Goal: Task Accomplishment & Management: Manage account settings

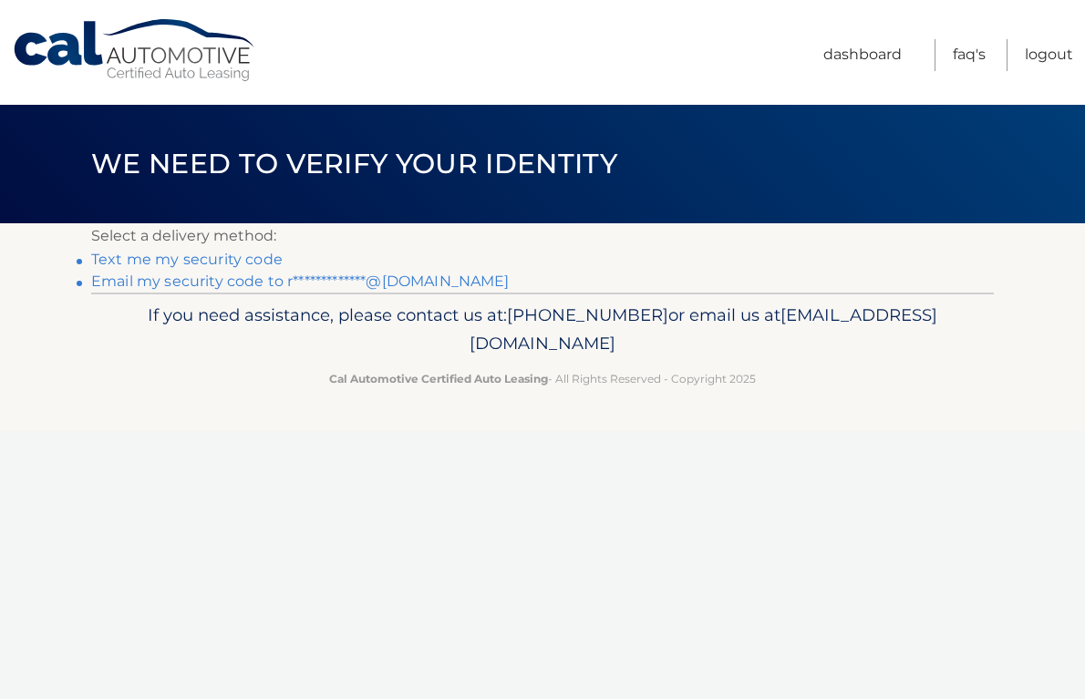
click at [275, 256] on link "Text me my security code" at bounding box center [186, 259] width 191 height 17
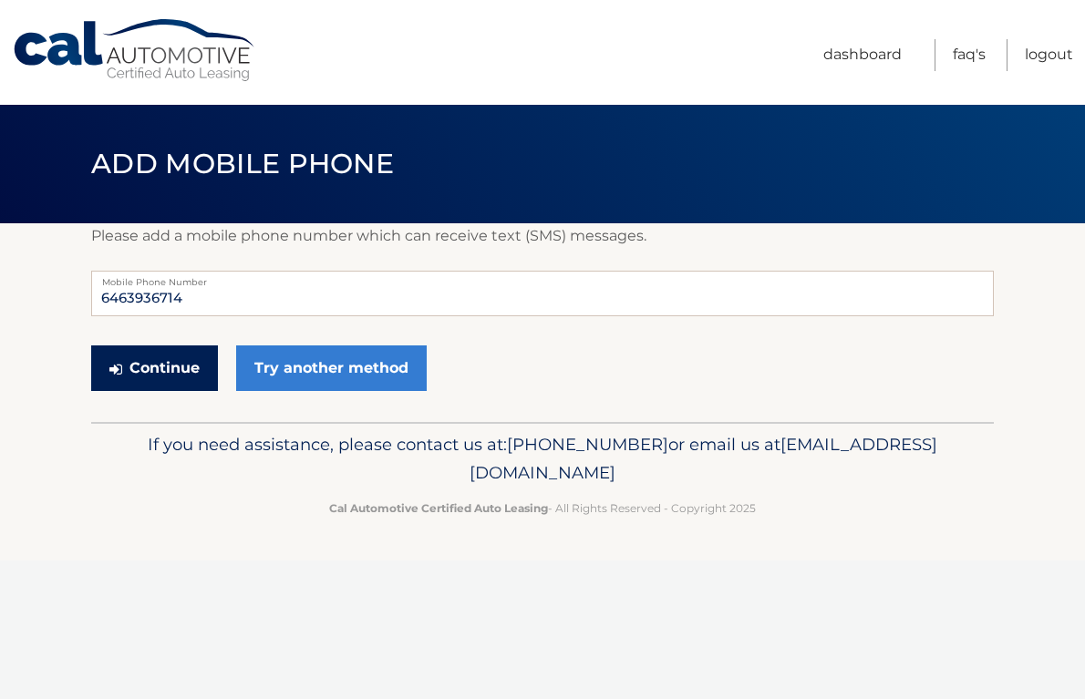
click at [181, 365] on button "Continue" at bounding box center [154, 368] width 127 height 46
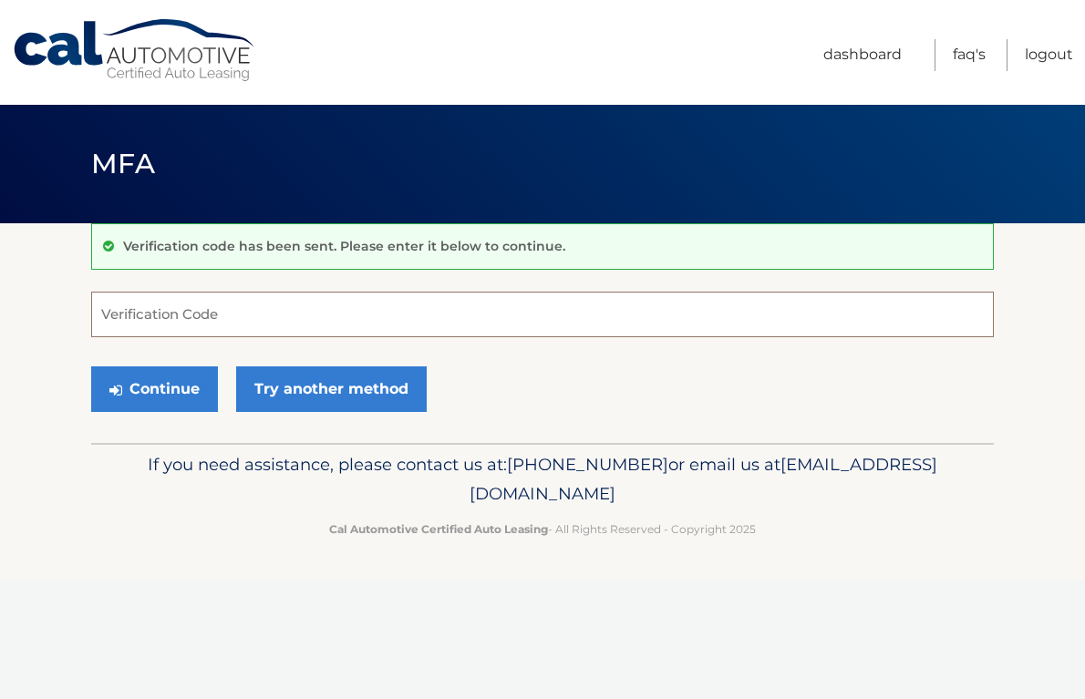
click at [219, 298] on input "Verification Code" at bounding box center [542, 315] width 902 height 46
type input "718394"
click at [127, 382] on button "Continue" at bounding box center [154, 389] width 127 height 46
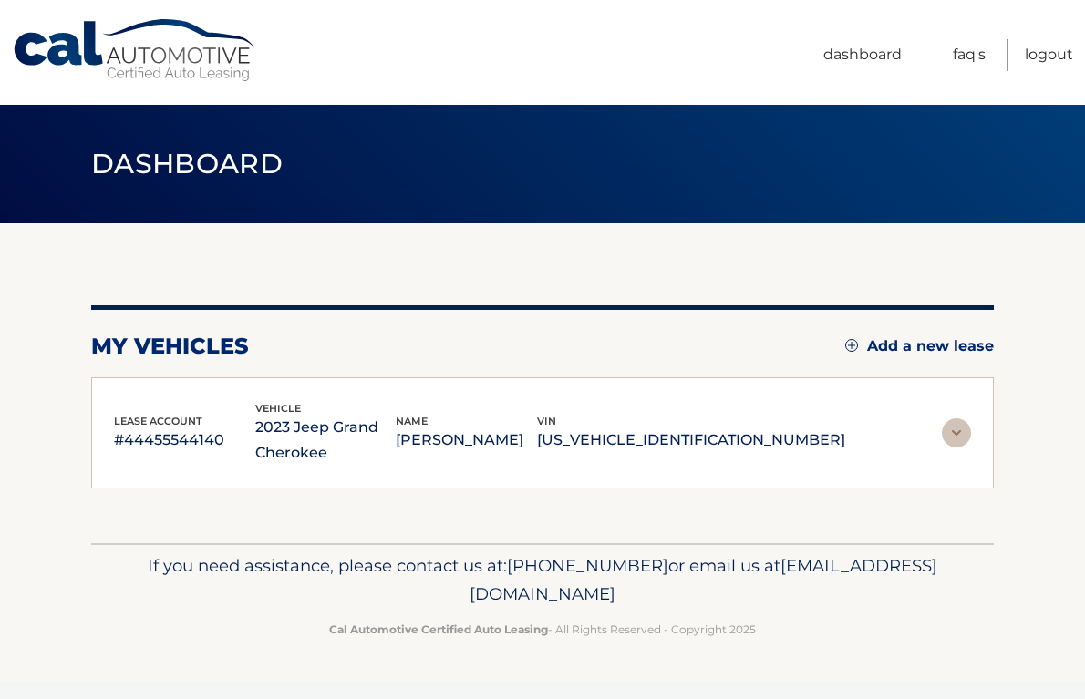
click at [127, 382] on div "lease account #44455544140 vehicle 2023 Jeep Grand Cherokee name [PERSON_NAME] …" at bounding box center [542, 433] width 902 height 112
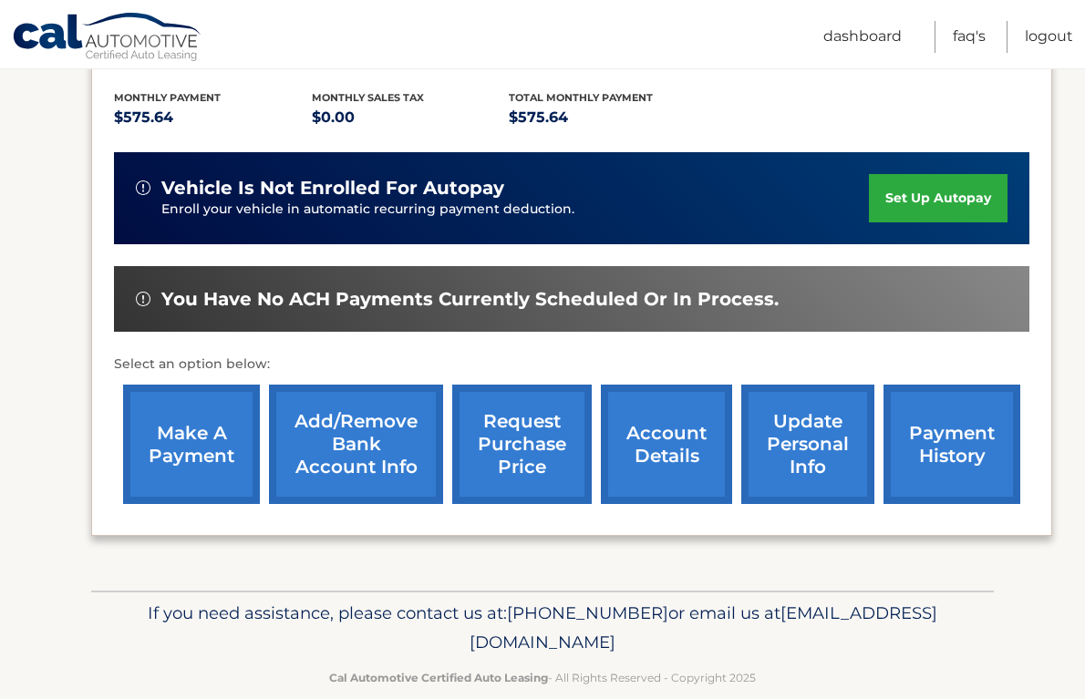
scroll to position [399, 0]
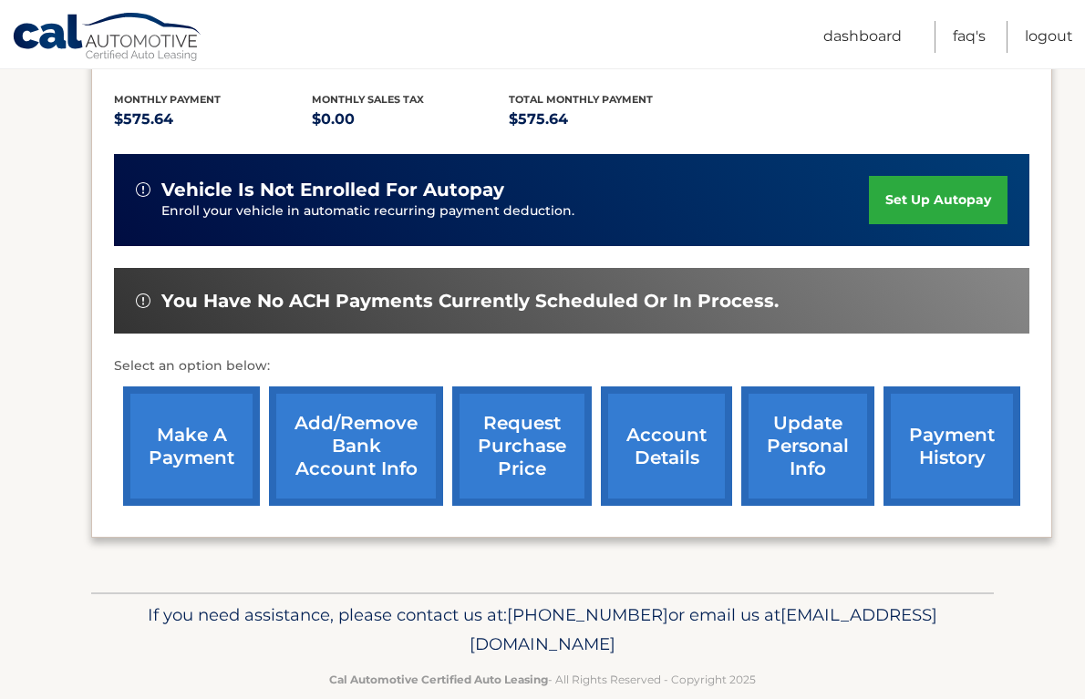
click at [667, 422] on link "account details" at bounding box center [666, 445] width 131 height 119
click at [657, 459] on link "account details" at bounding box center [666, 445] width 131 height 119
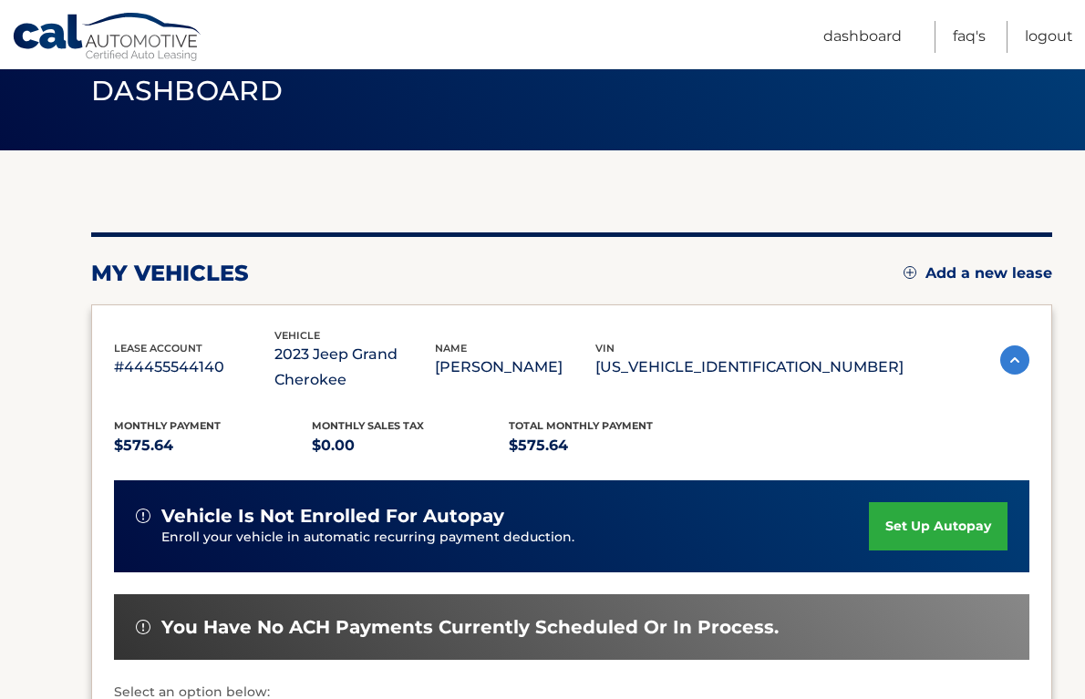
scroll to position [0, 0]
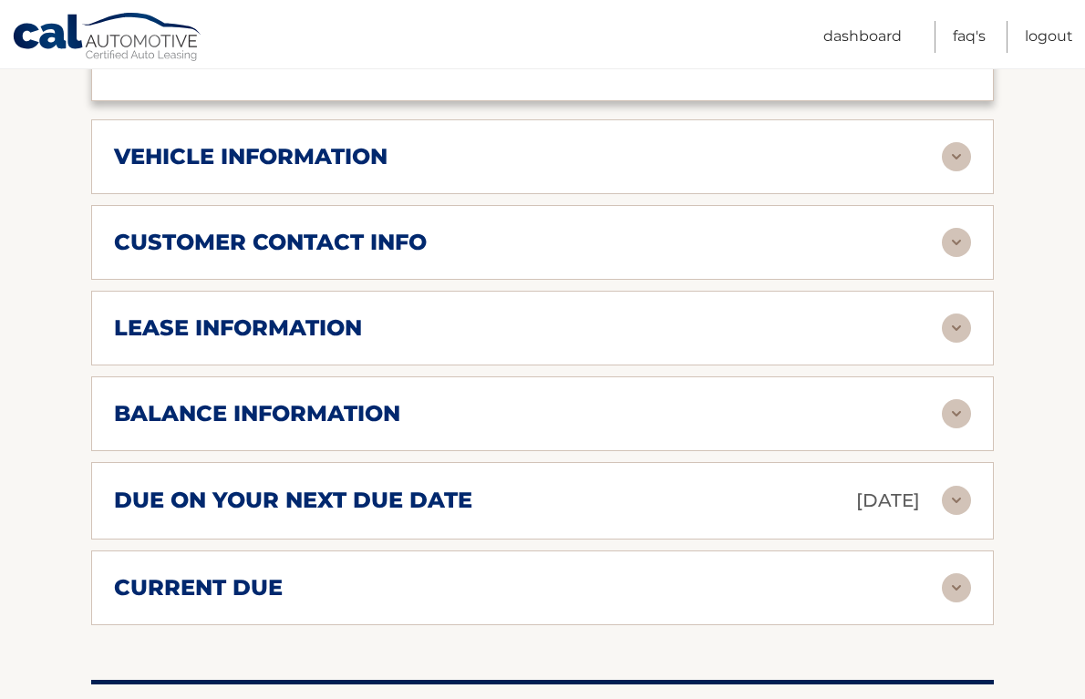
scroll to position [862, 0]
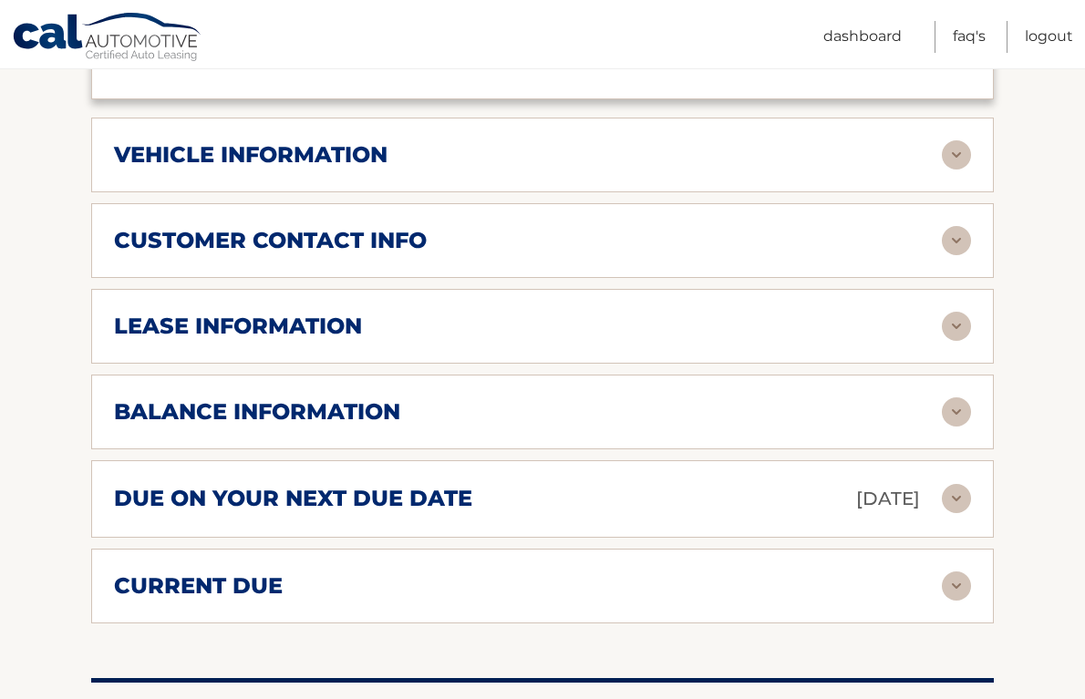
click at [719, 493] on div "due on your next due date Aug 15, 2025" at bounding box center [528, 499] width 828 height 32
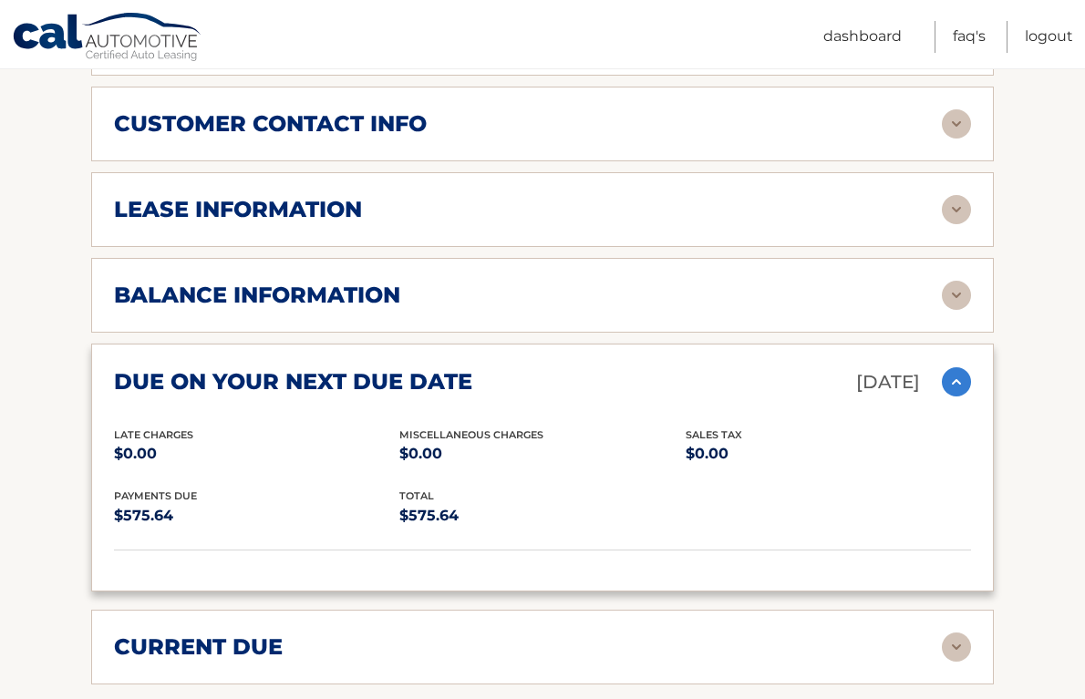
scroll to position [980, 0]
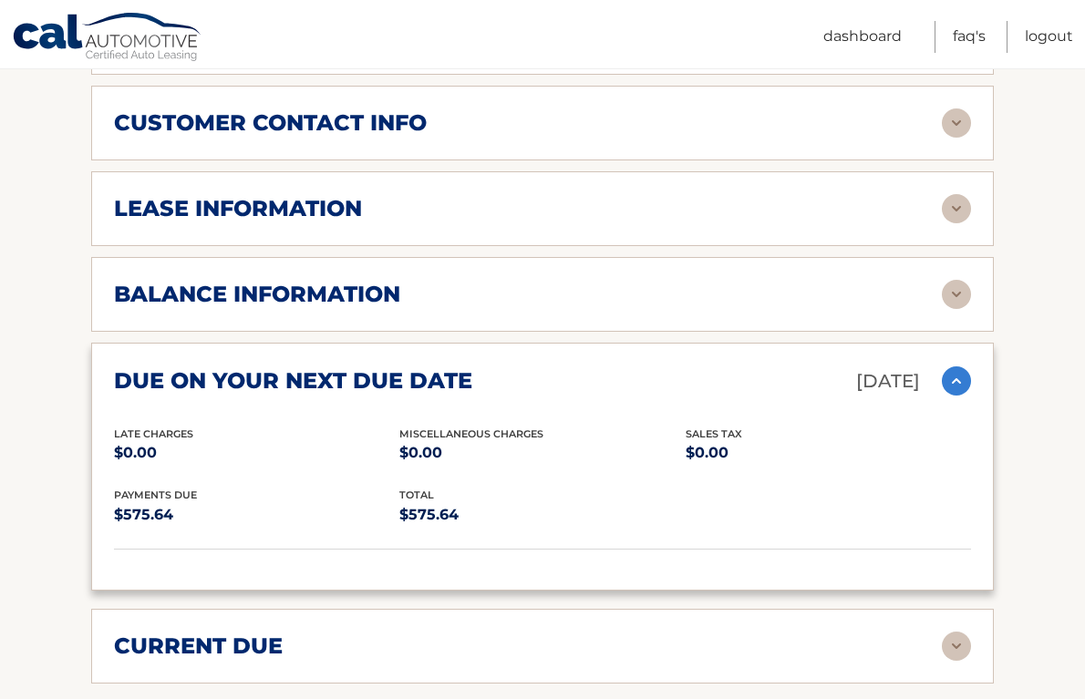
click at [783, 303] on div "balance information" at bounding box center [528, 294] width 828 height 27
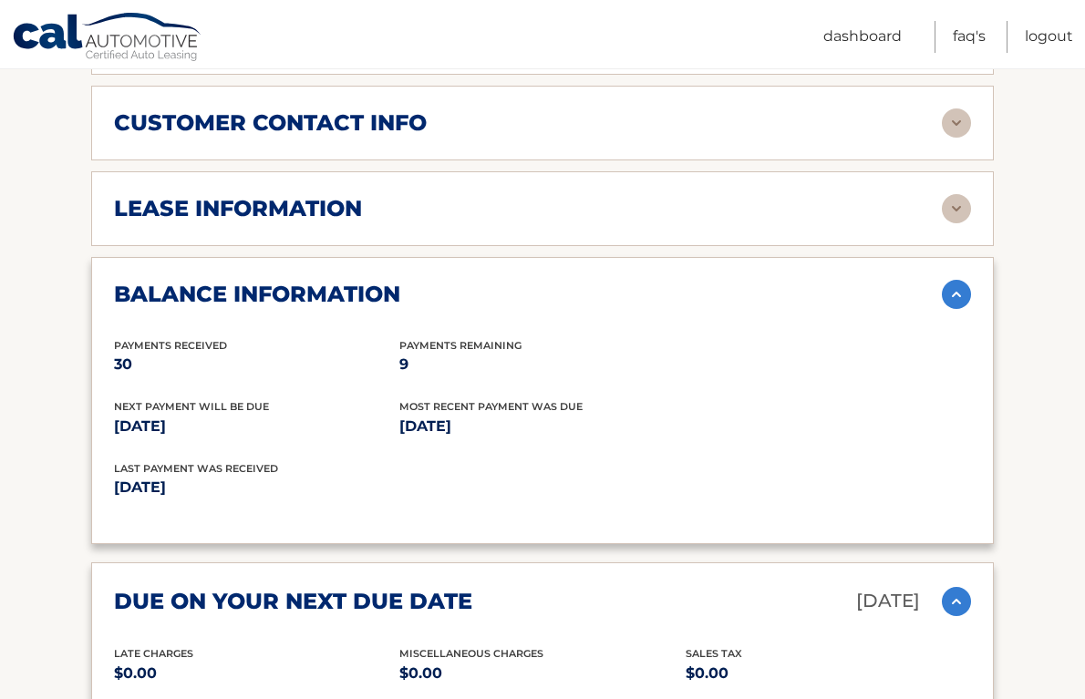
click at [783, 303] on div "balance information" at bounding box center [528, 294] width 828 height 27
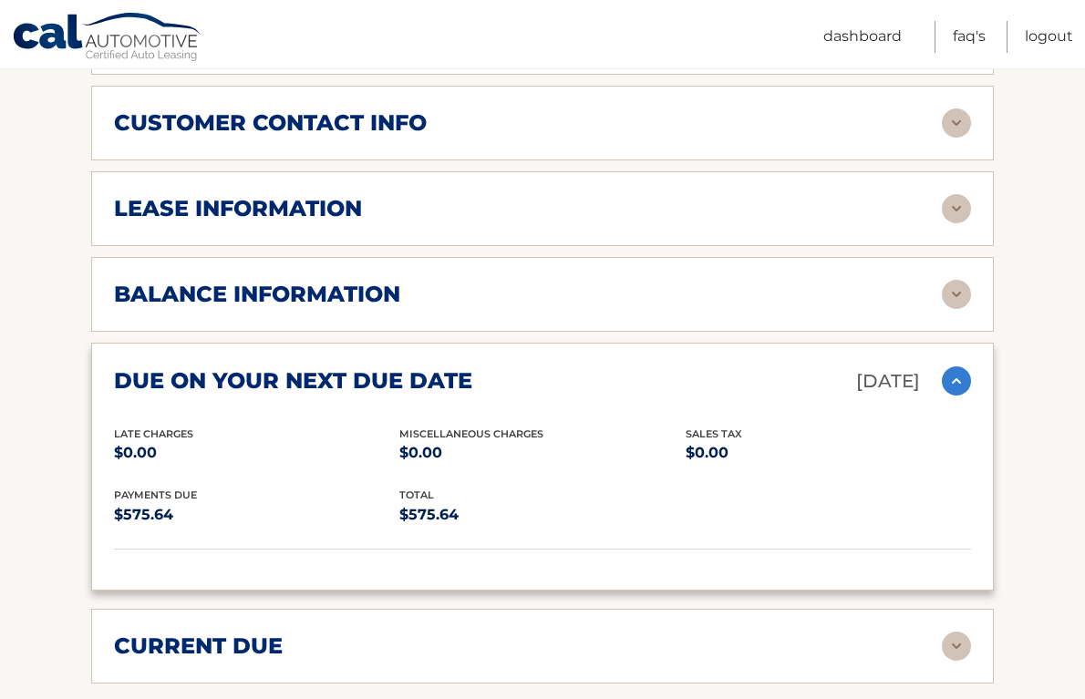
click at [764, 298] on div "balance information" at bounding box center [528, 294] width 828 height 27
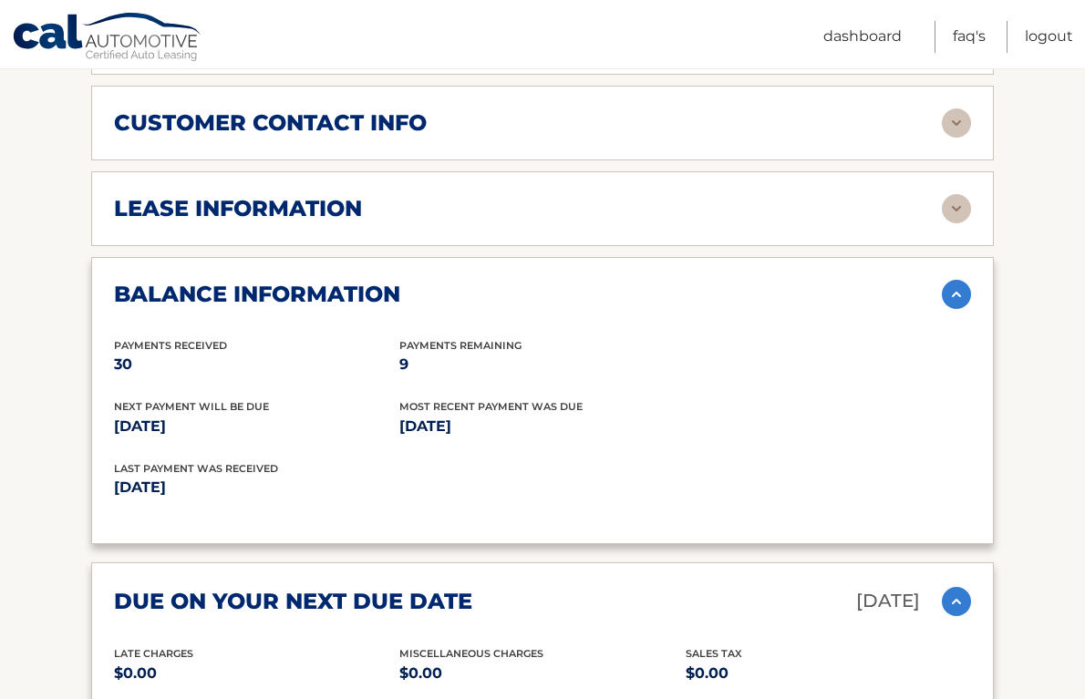
click at [761, 292] on div "balance information" at bounding box center [528, 294] width 828 height 27
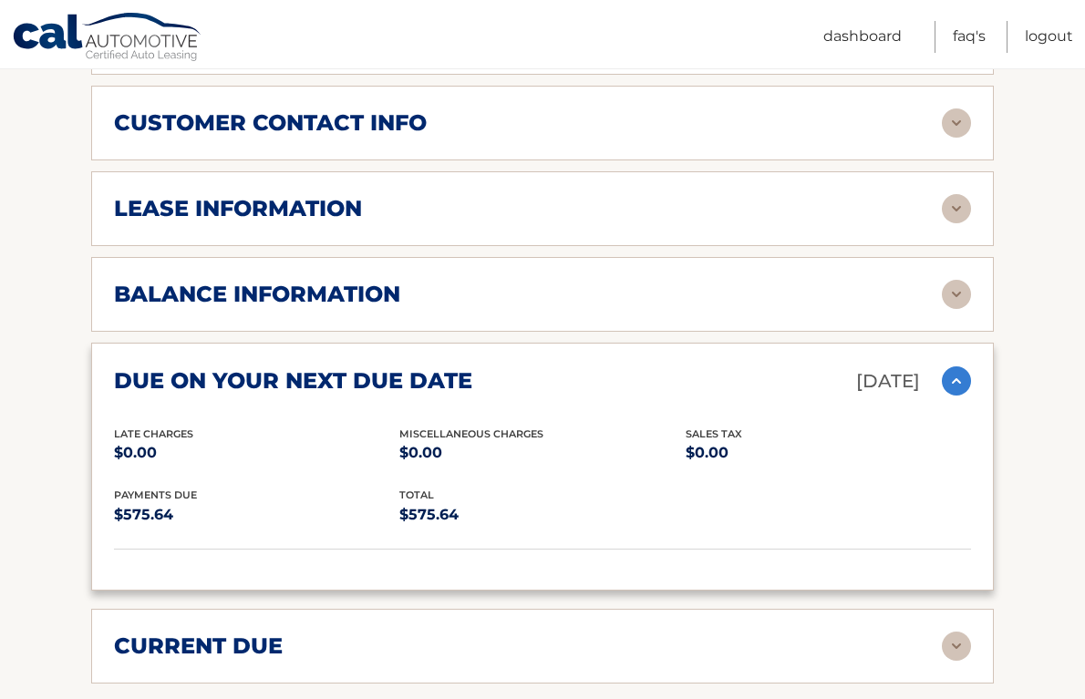
click at [744, 215] on div "lease information" at bounding box center [528, 208] width 828 height 27
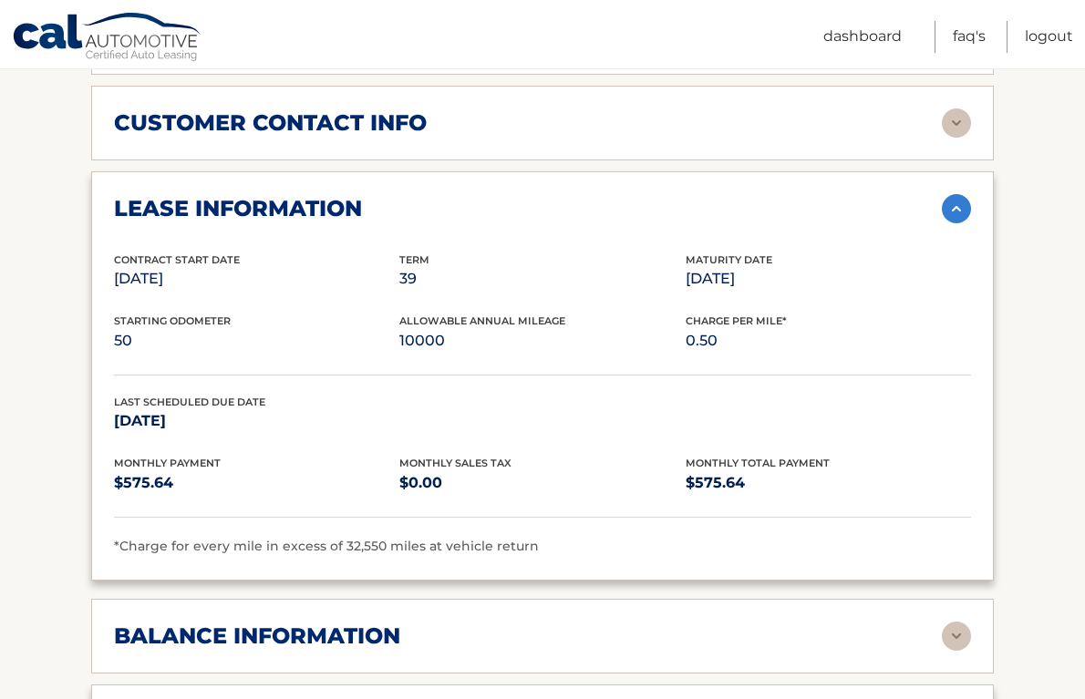
click at [744, 215] on div "lease information" at bounding box center [528, 208] width 828 height 27
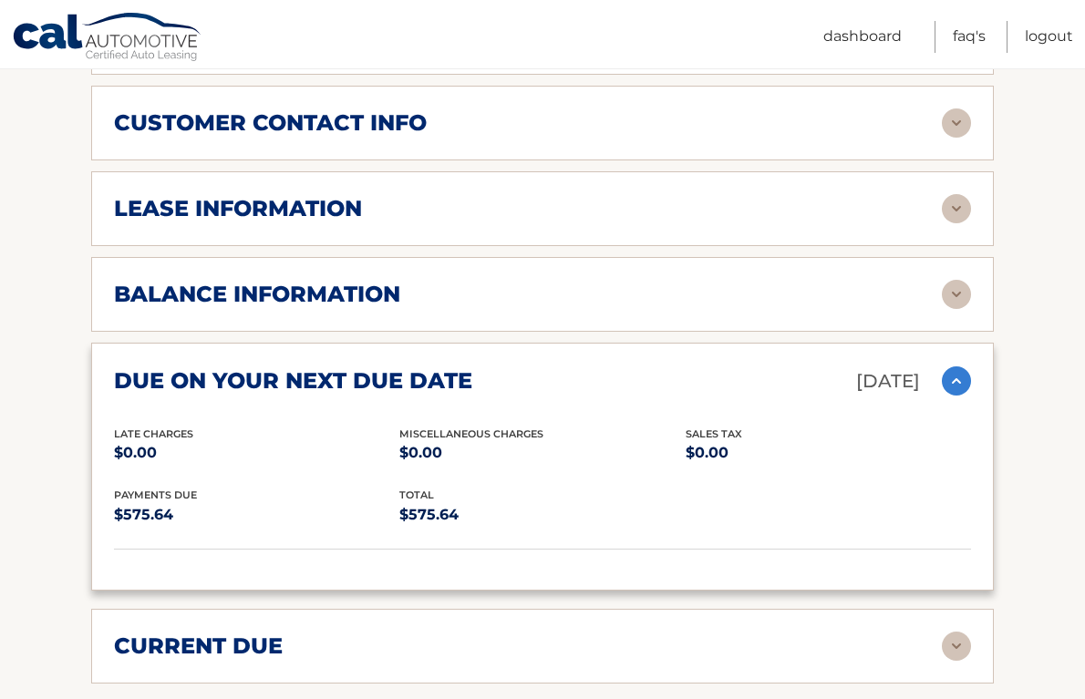
scroll to position [983, 0]
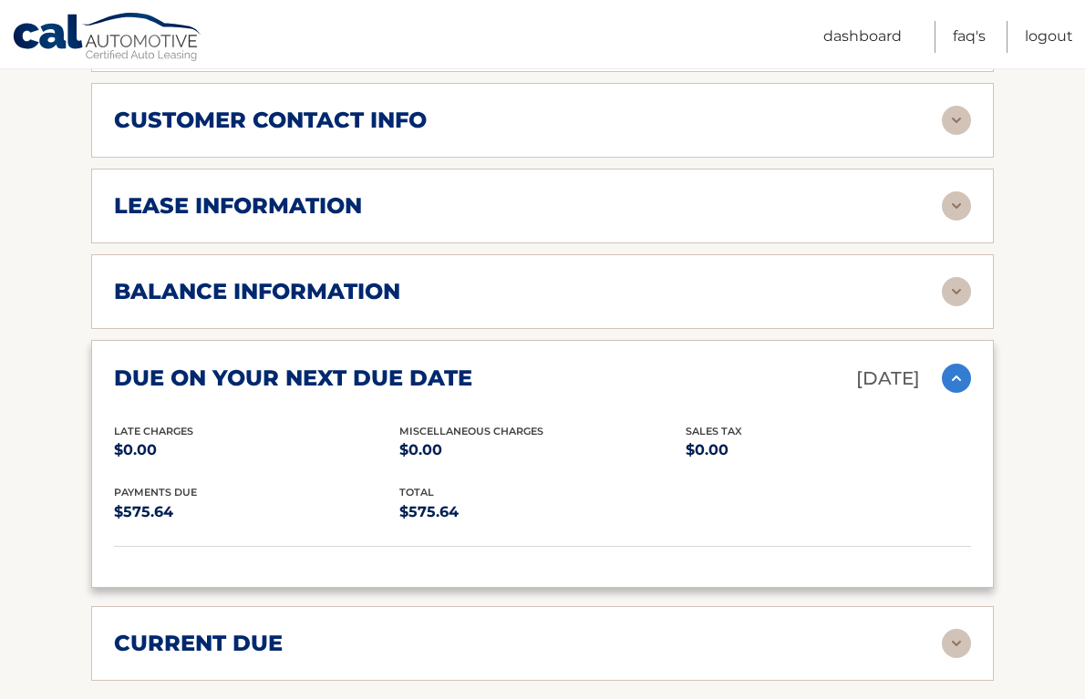
click at [748, 128] on div "customer contact info" at bounding box center [528, 120] width 828 height 27
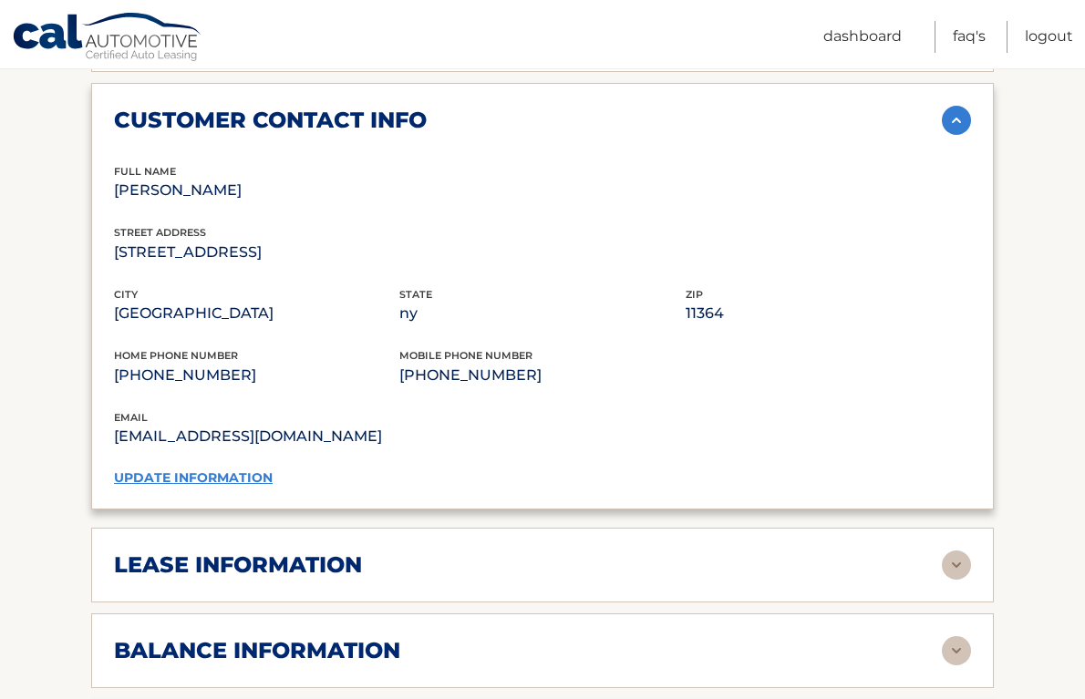
click at [748, 128] on div "customer contact info" at bounding box center [528, 120] width 828 height 27
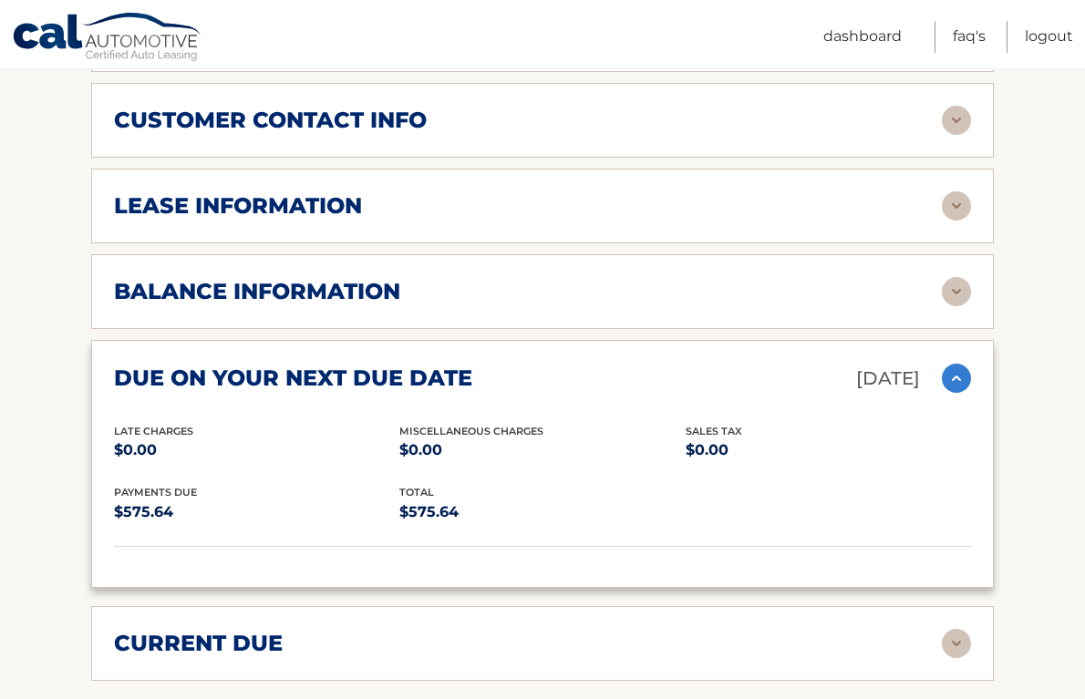
click at [626, 313] on div "balance information Payments Received 30 Payments Remaining 9 Next Payment will…" at bounding box center [542, 291] width 902 height 75
click at [609, 296] on div "balance information" at bounding box center [528, 291] width 828 height 27
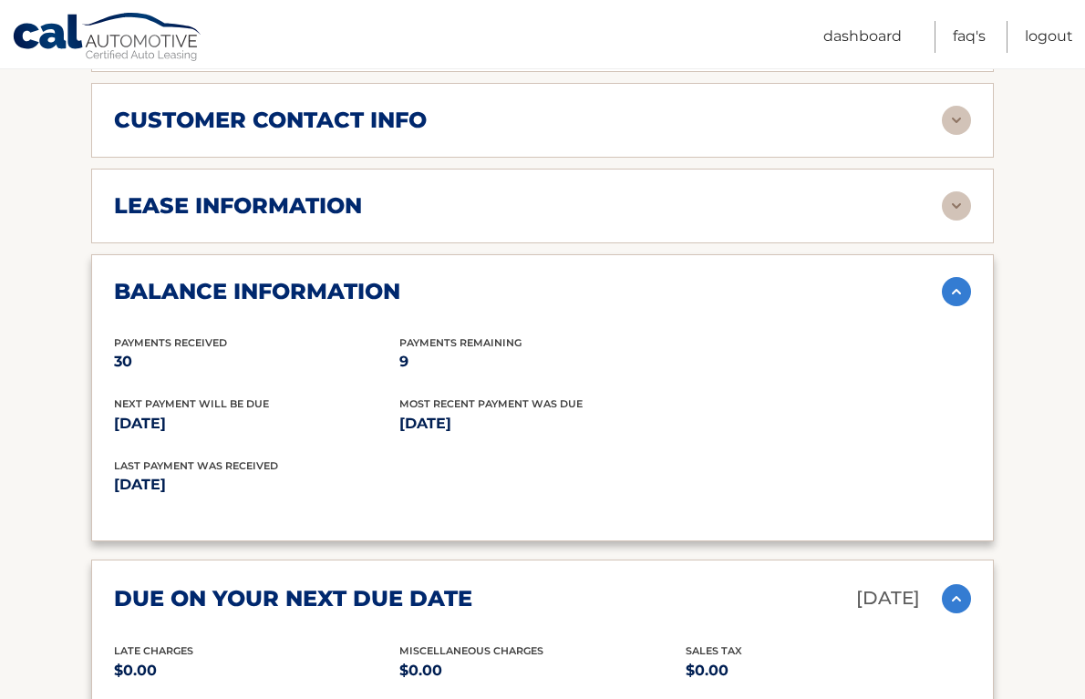
click at [609, 296] on div "balance information" at bounding box center [528, 291] width 828 height 27
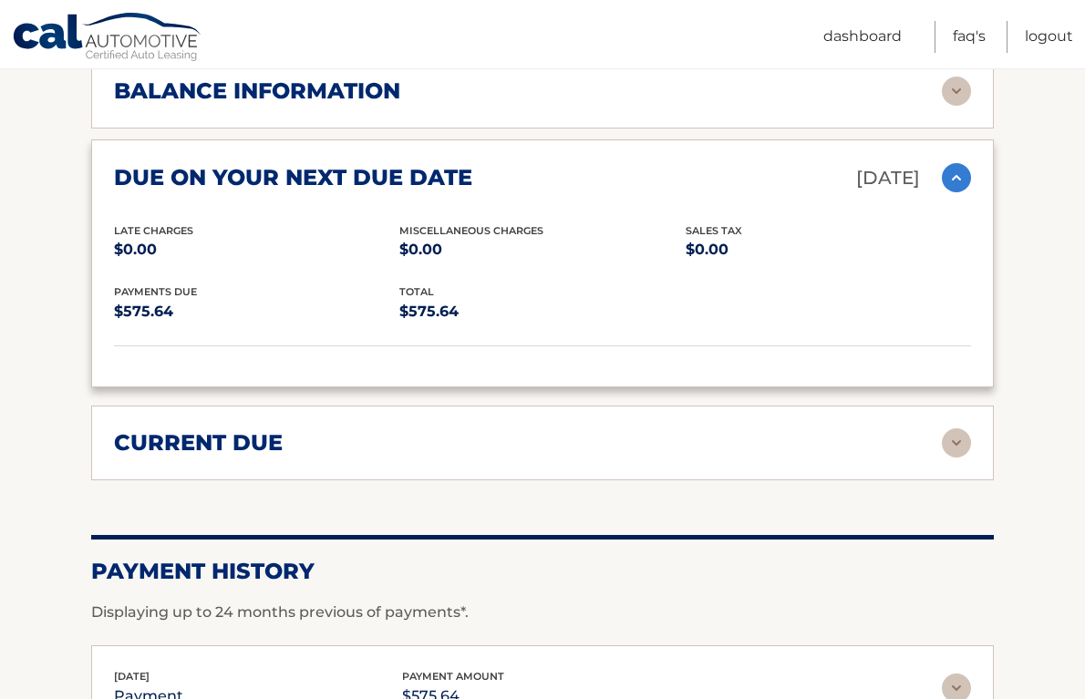
scroll to position [1184, 0]
click at [549, 437] on div "current due" at bounding box center [528, 441] width 828 height 27
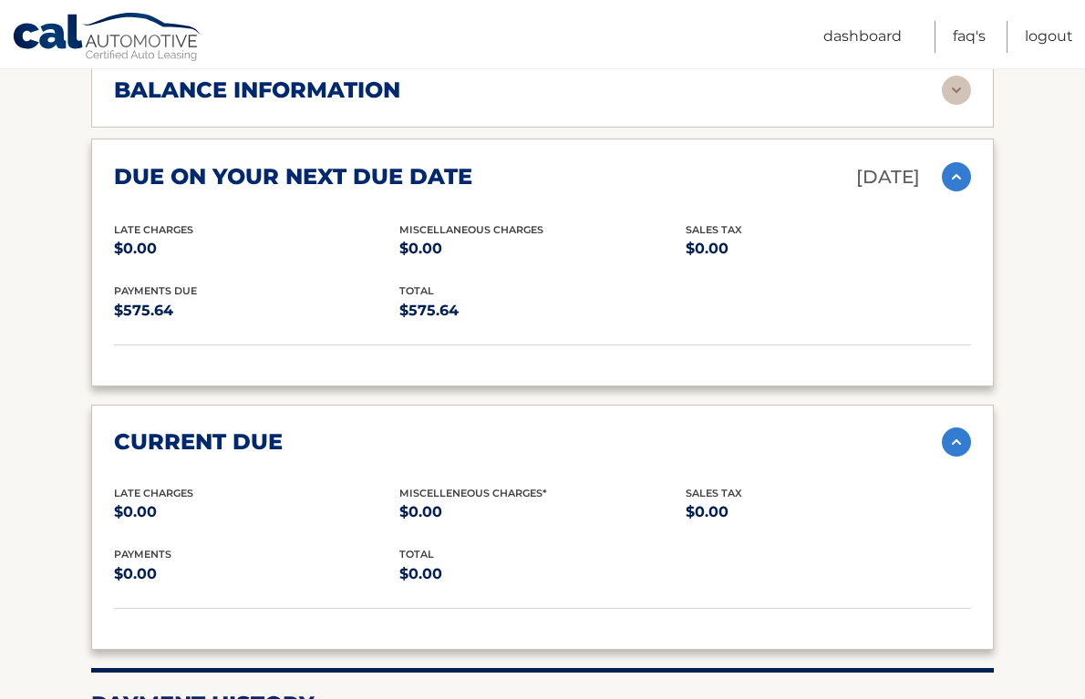
click at [549, 437] on div "current due" at bounding box center [528, 441] width 828 height 27
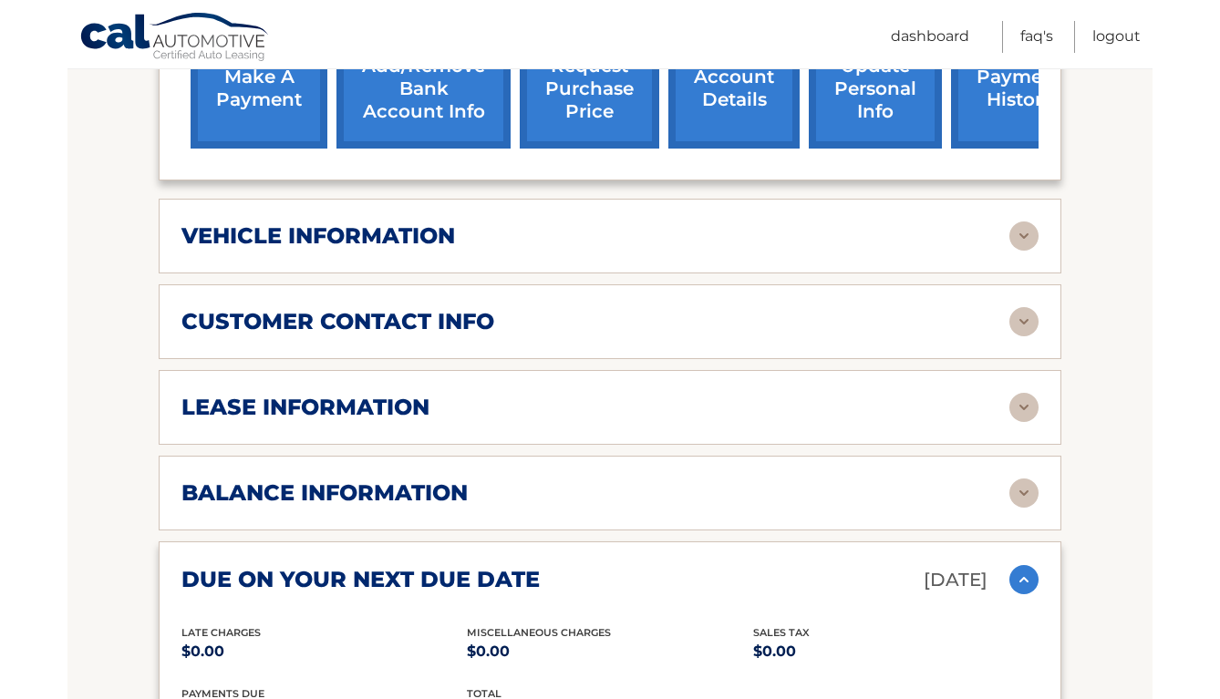
scroll to position [583, 0]
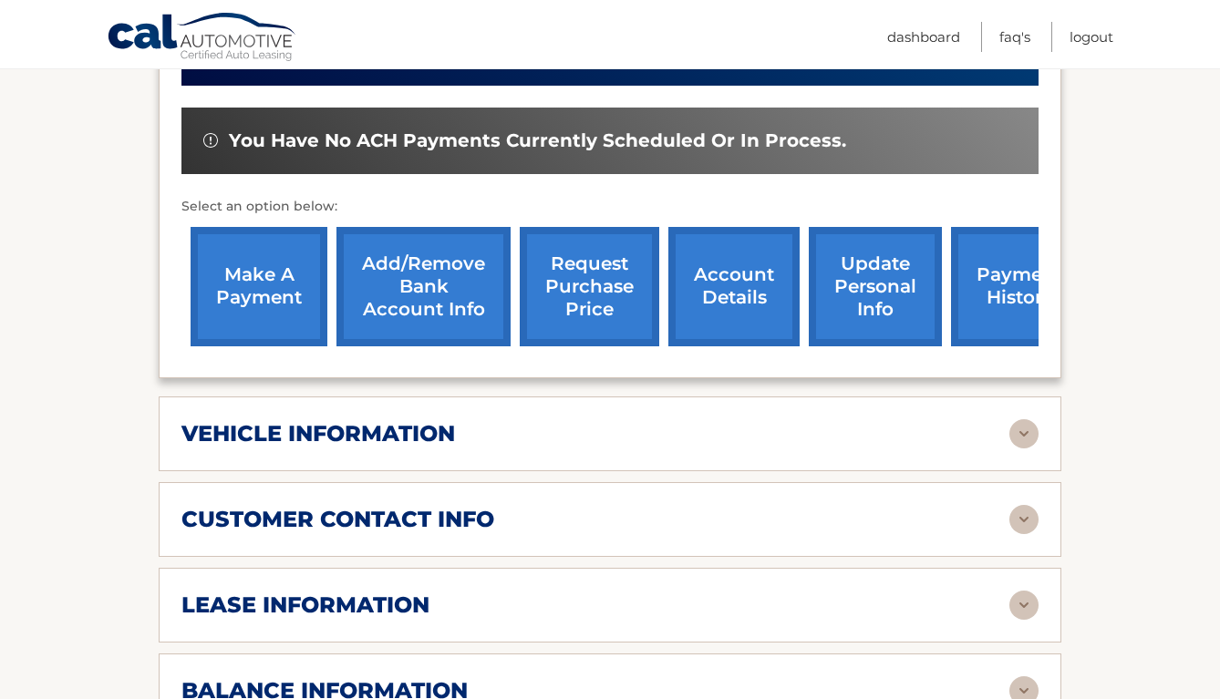
click at [726, 288] on link "account details" at bounding box center [733, 286] width 131 height 119
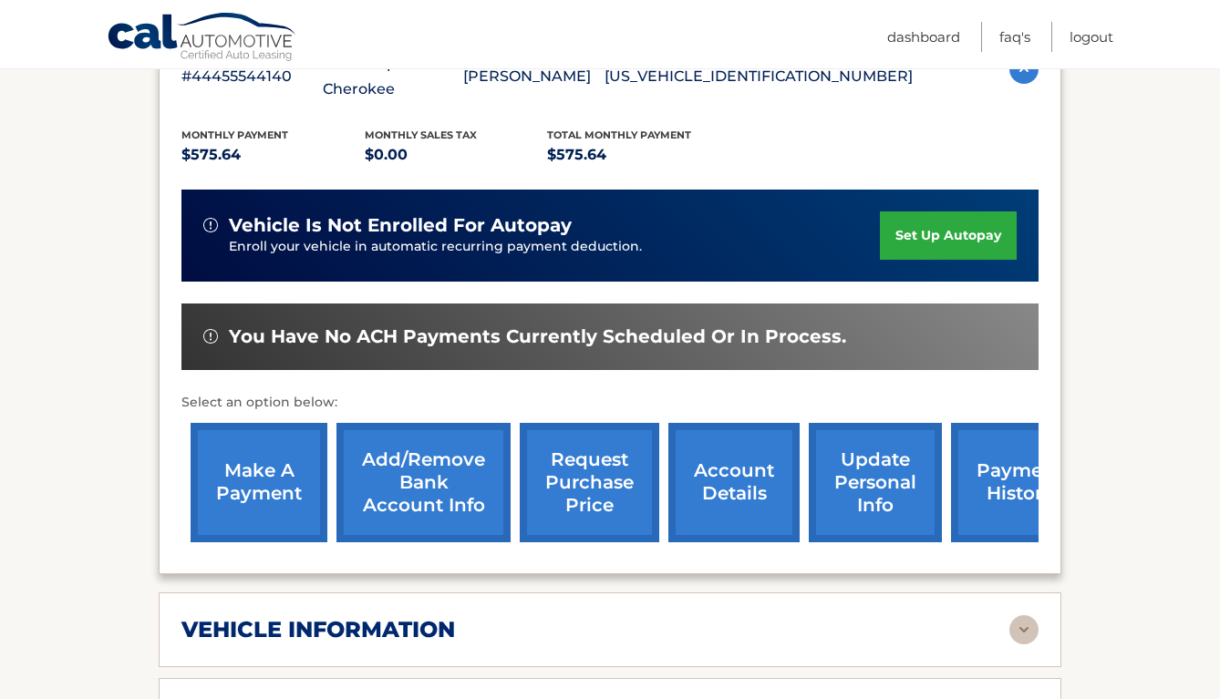
scroll to position [391, 0]
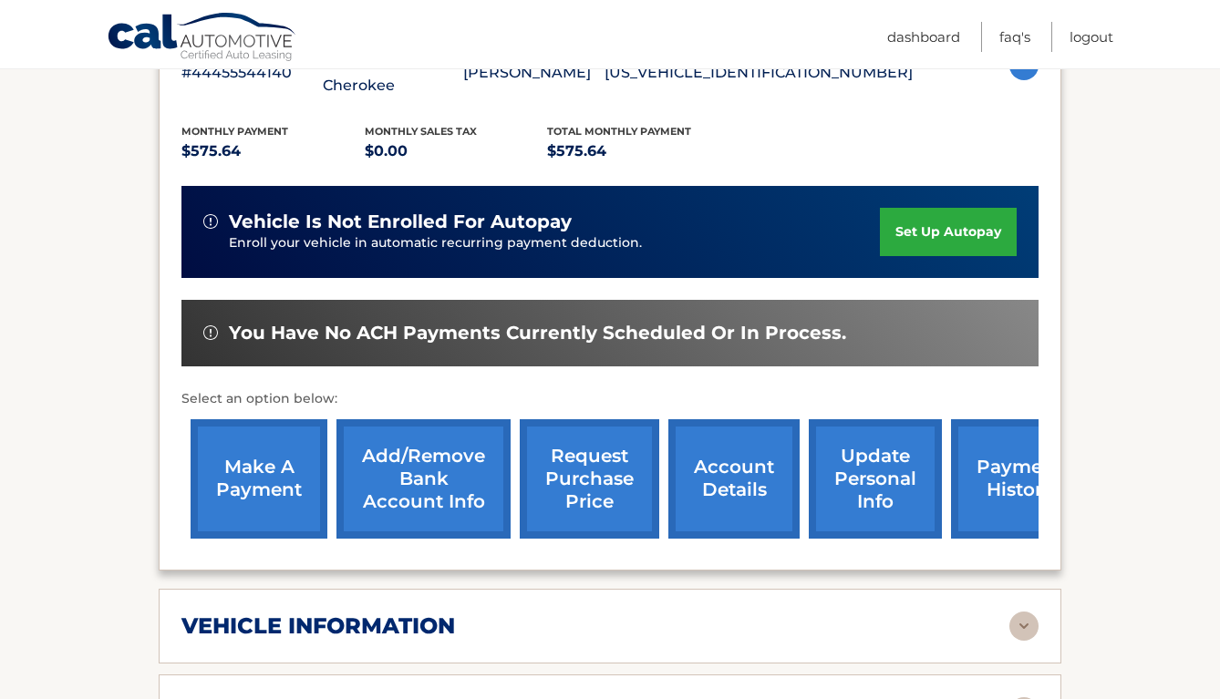
click at [423, 476] on link "Add/Remove bank account info" at bounding box center [423, 478] width 174 height 119
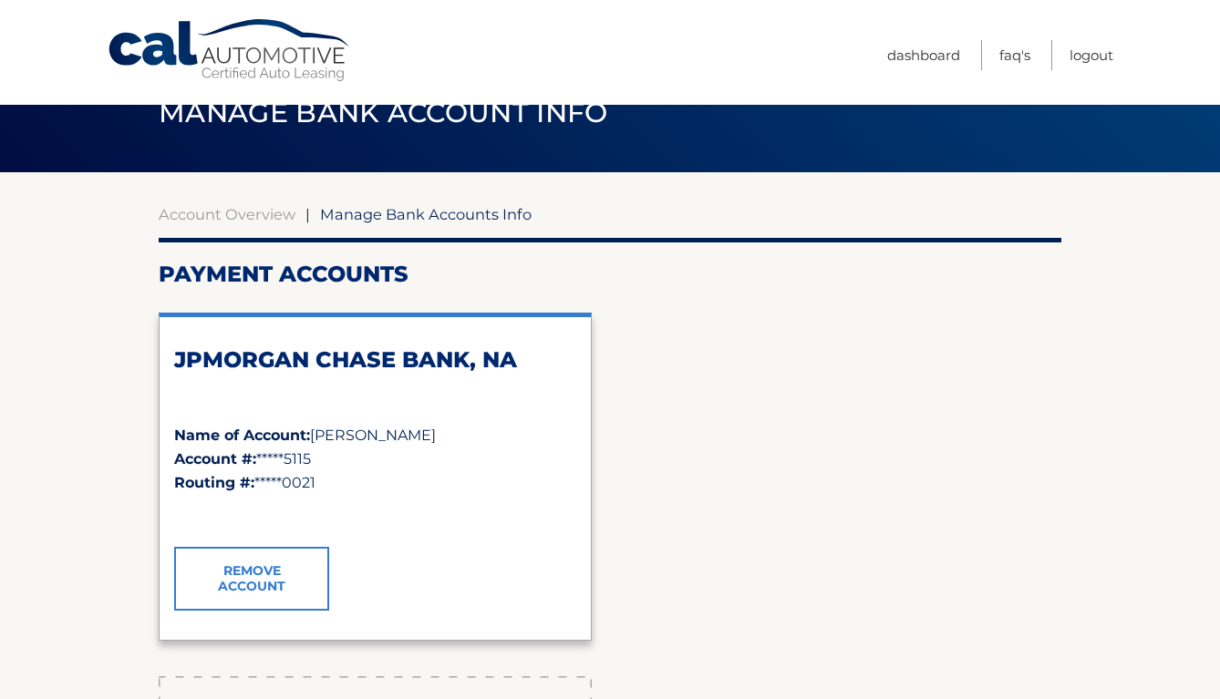
scroll to position [50, 0]
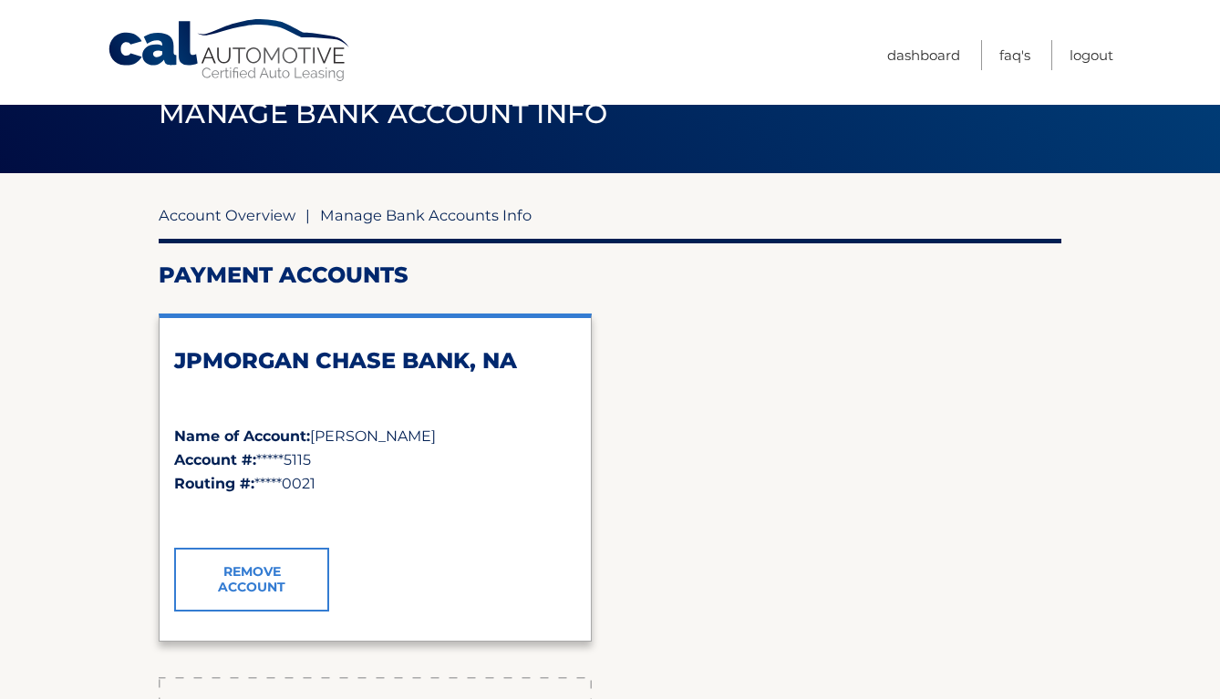
click at [253, 216] on link "Account Overview" at bounding box center [227, 215] width 137 height 18
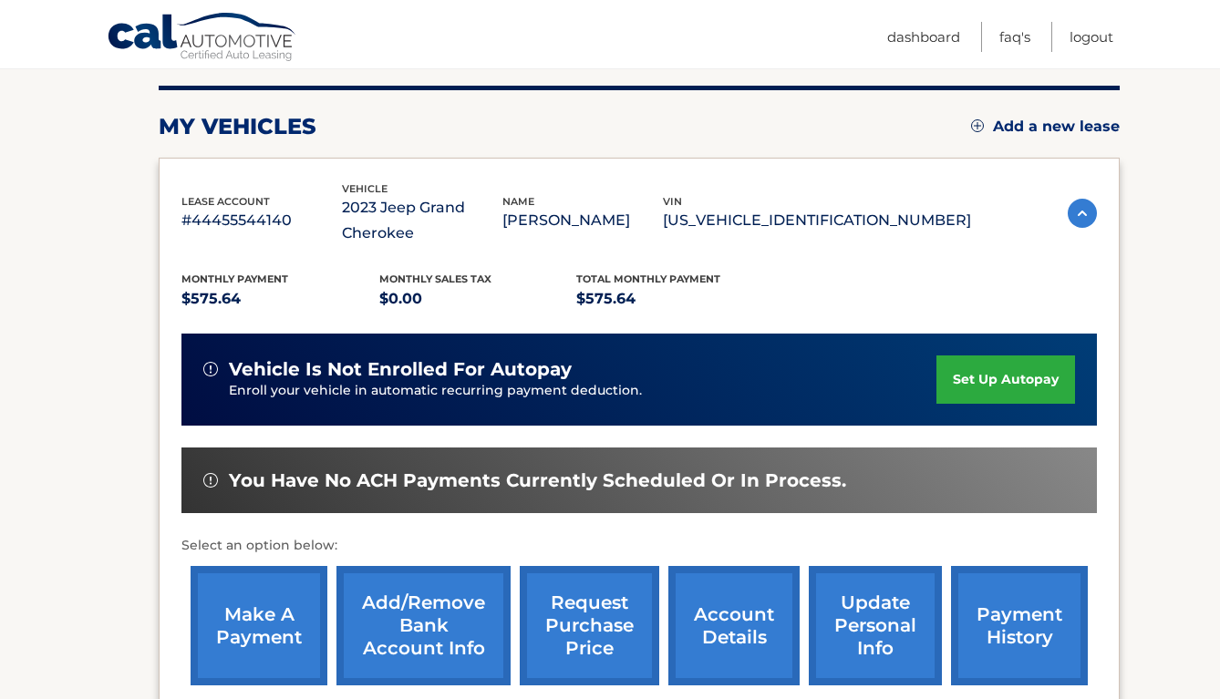
scroll to position [224, 0]
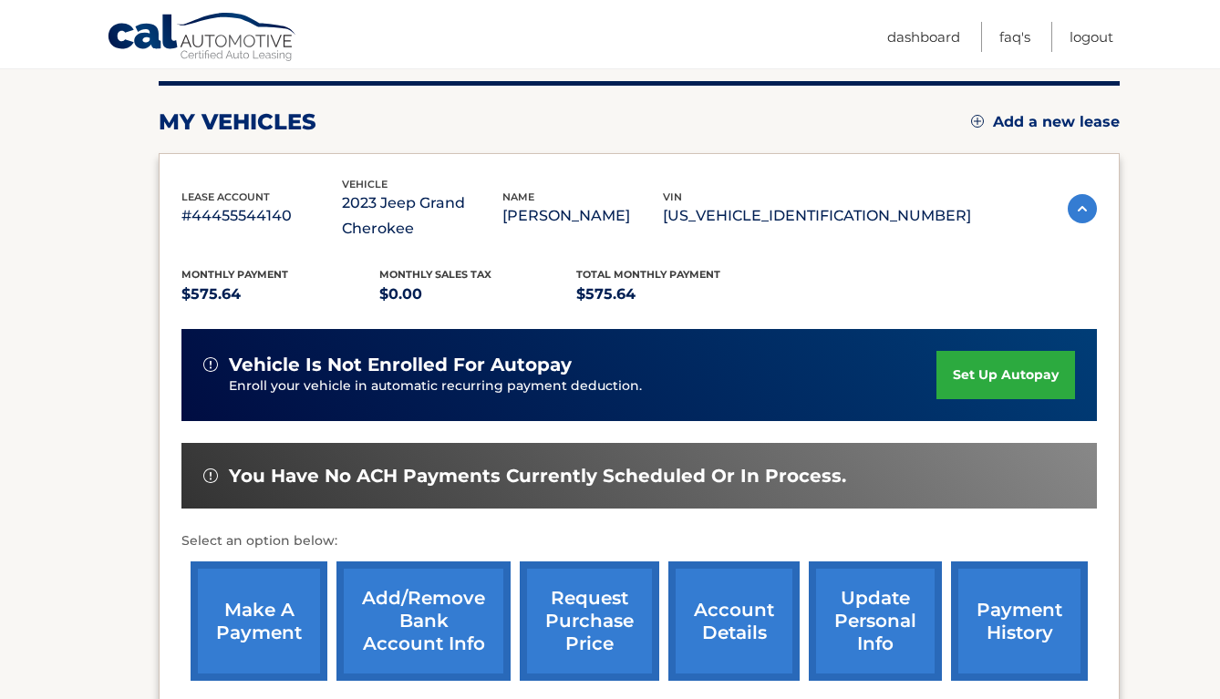
click at [1085, 201] on img at bounding box center [1081, 208] width 29 height 29
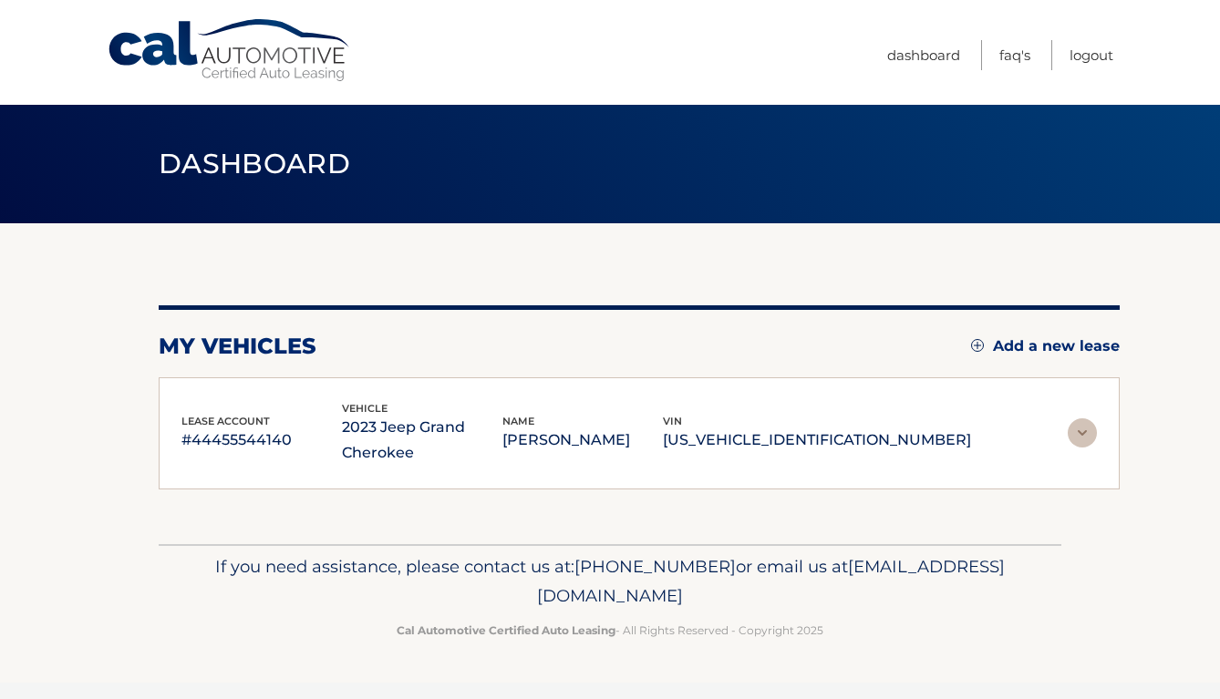
scroll to position [0, 0]
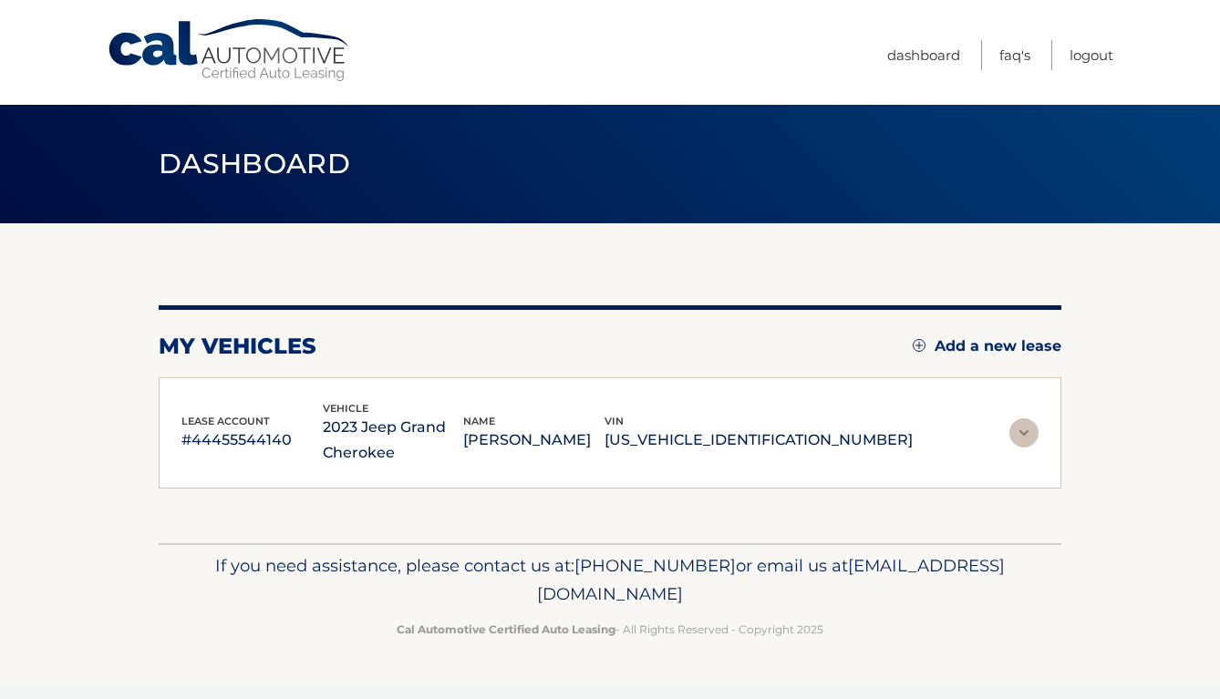
click at [993, 416] on div "lease account #44455544140 vehicle 2023 Jeep Grand Cherokee name [PERSON_NAME] …" at bounding box center [609, 433] width 857 height 67
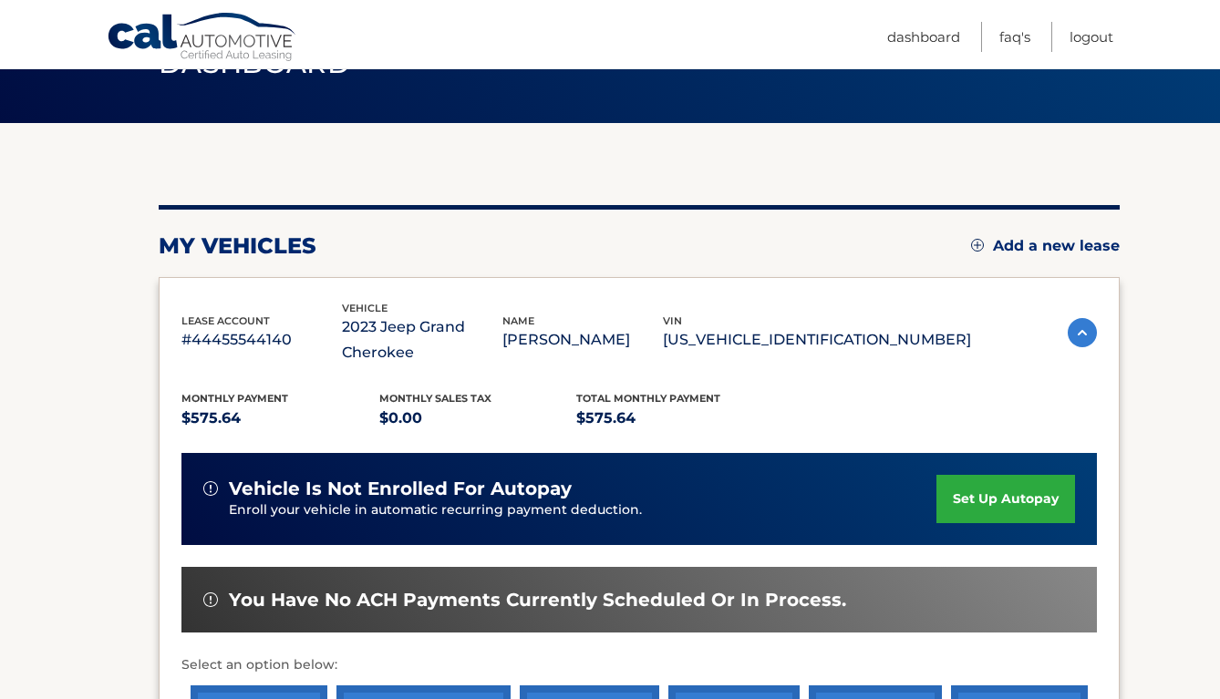
scroll to position [234, 0]
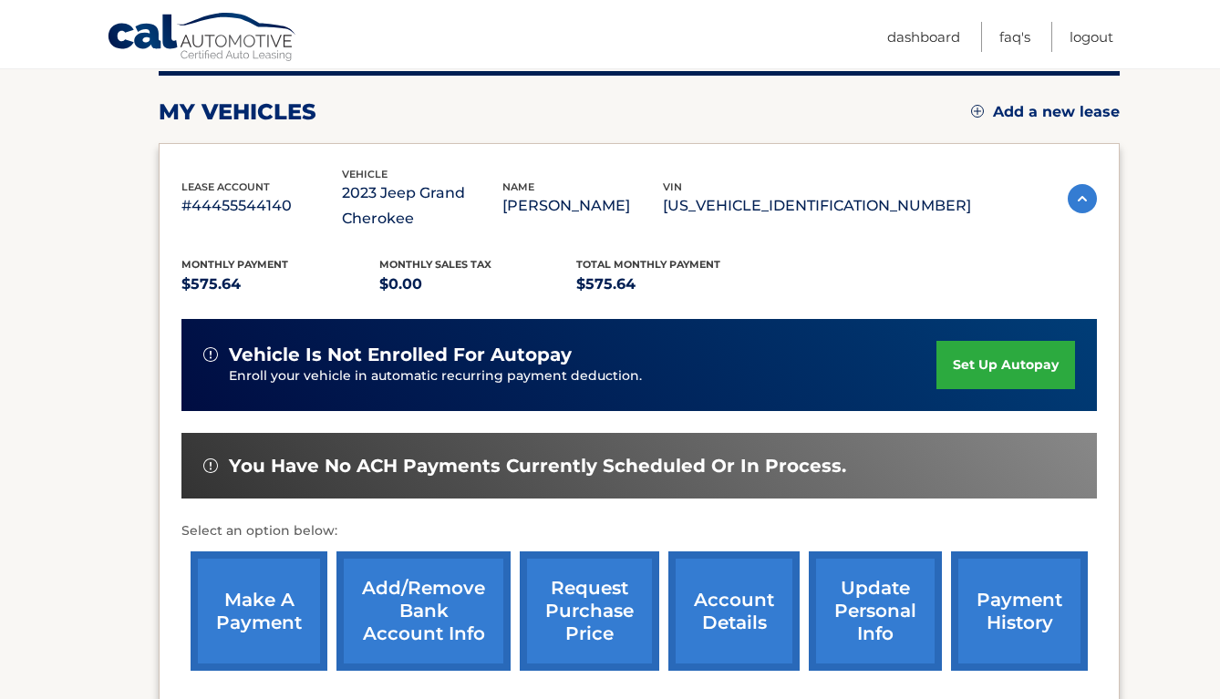
click at [684, 475] on span "You have no ACH payments currently scheduled or in process." at bounding box center [537, 466] width 617 height 23
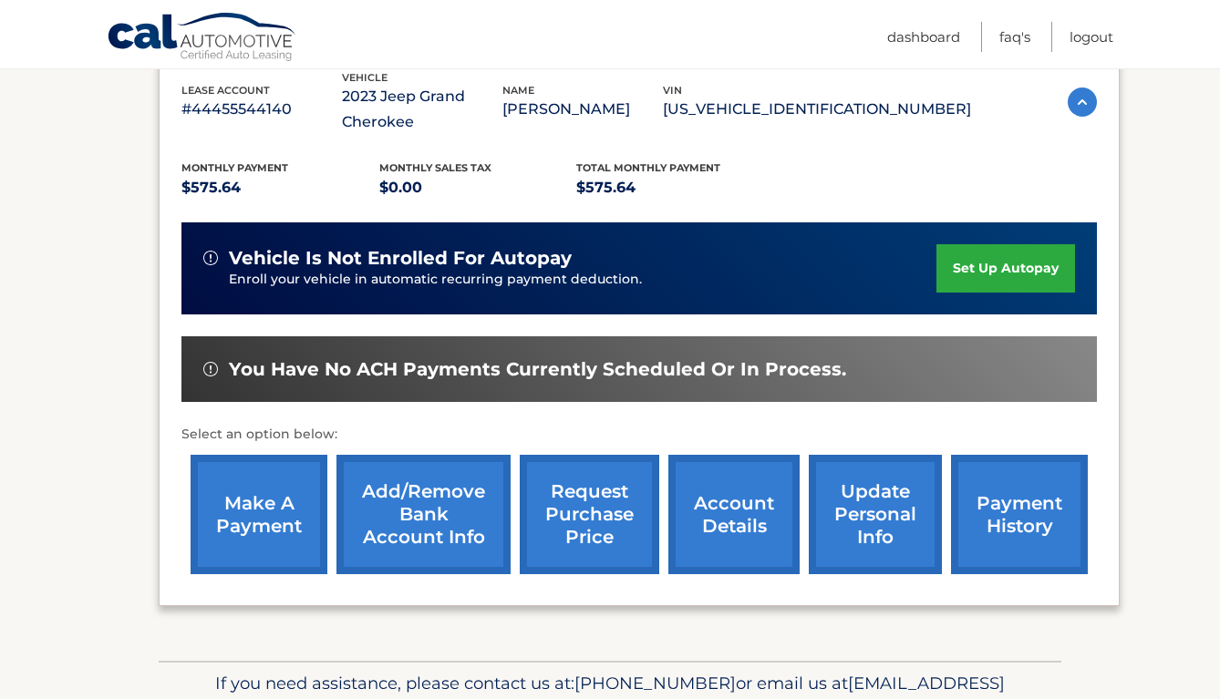
scroll to position [430, 0]
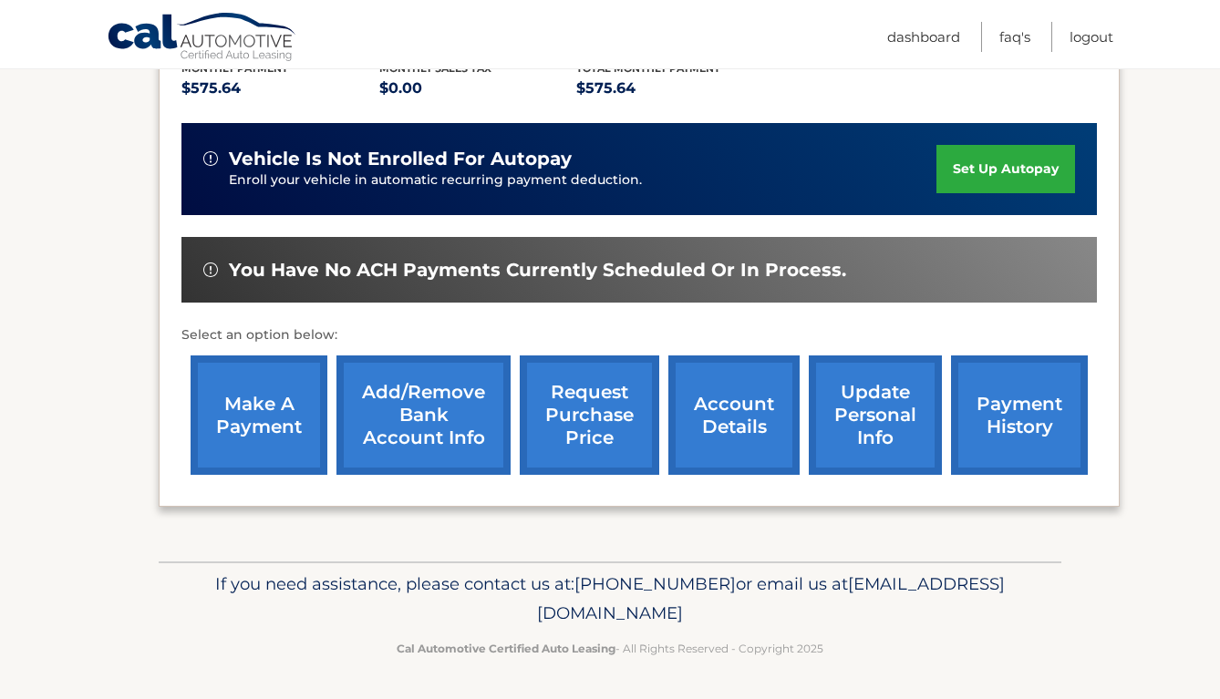
click at [289, 409] on link "make a payment" at bounding box center [258, 414] width 137 height 119
click at [1029, 179] on link "set up autopay" at bounding box center [1005, 169] width 139 height 48
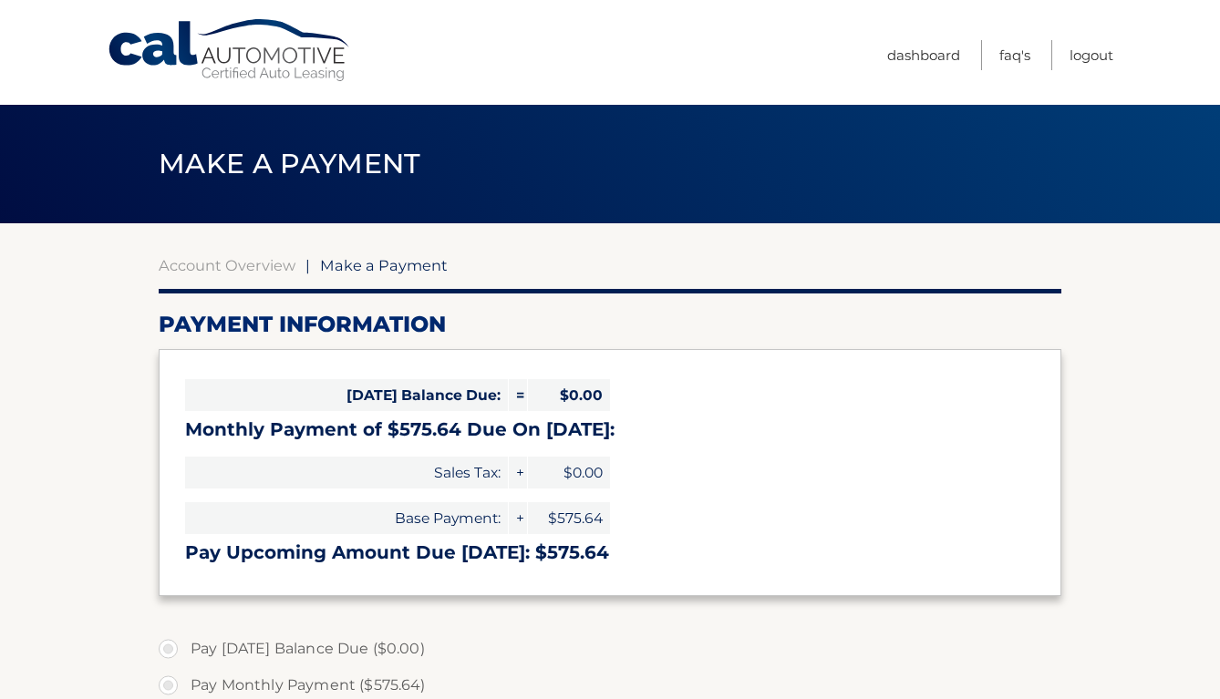
select select "OWNlOTg2YTEtZDBkYS00N2UwLWIyNDktODc5NTFjYzFmOTRi"
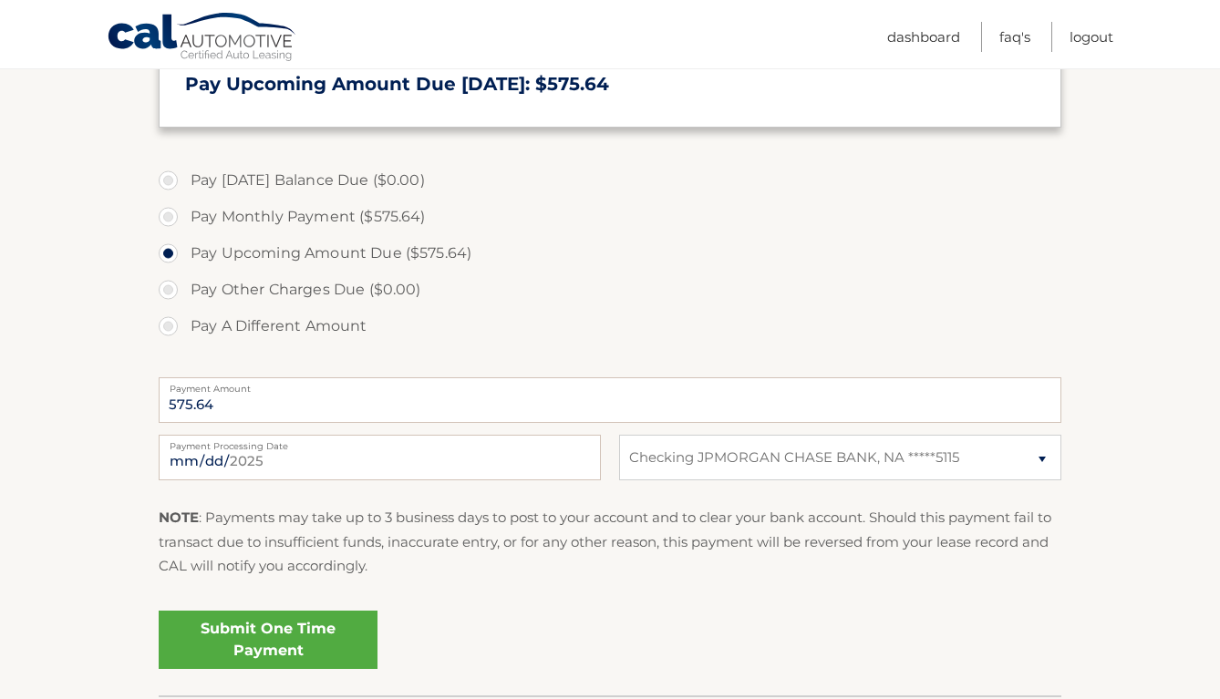
scroll to position [470, 0]
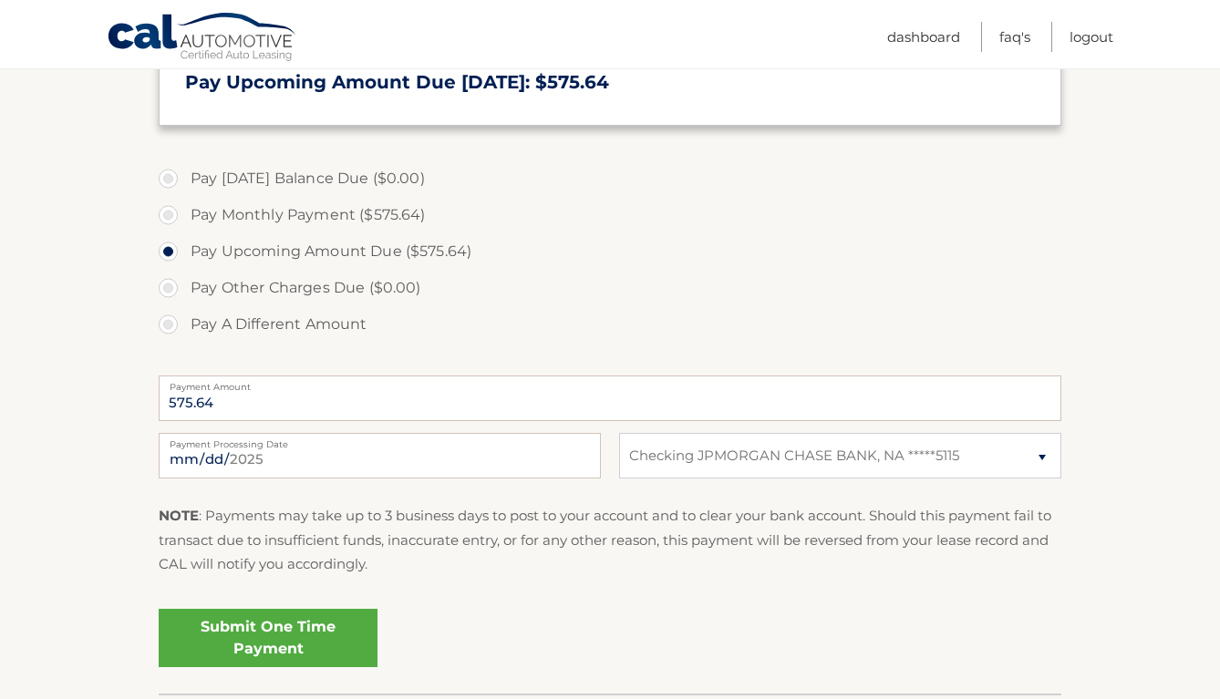
click at [377, 219] on label "Pay Monthly Payment ($575.64)" at bounding box center [610, 215] width 902 height 36
click at [184, 219] on input "Pay Monthly Payment ($575.64)" at bounding box center [175, 211] width 18 height 29
radio input "true"
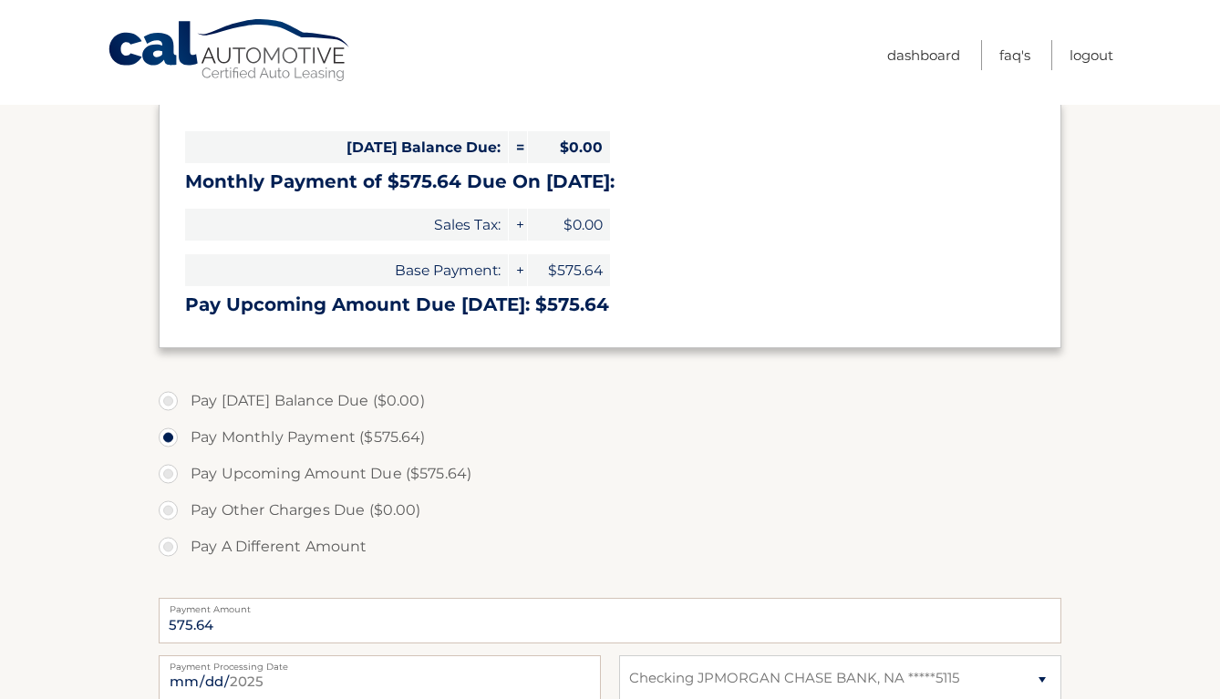
scroll to position [0, 0]
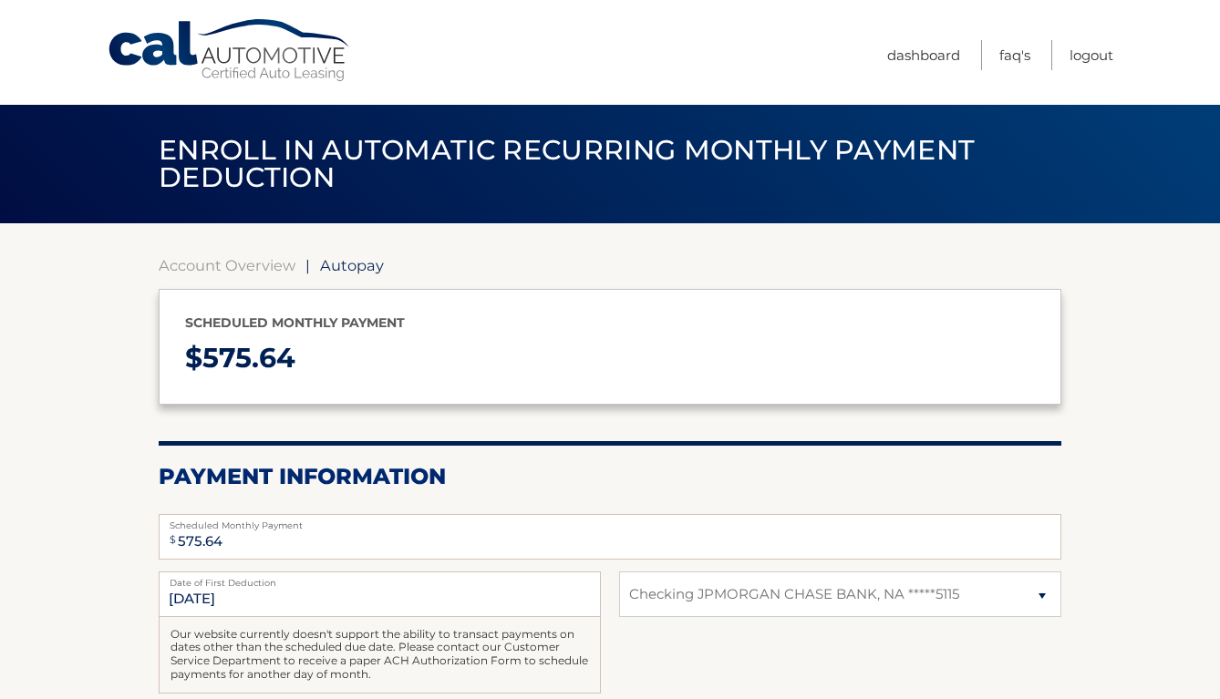
select select "OWNlOTg2YTEtZDBkYS00N2UwLWIyNDktODc5NTFjYzFmOTRi"
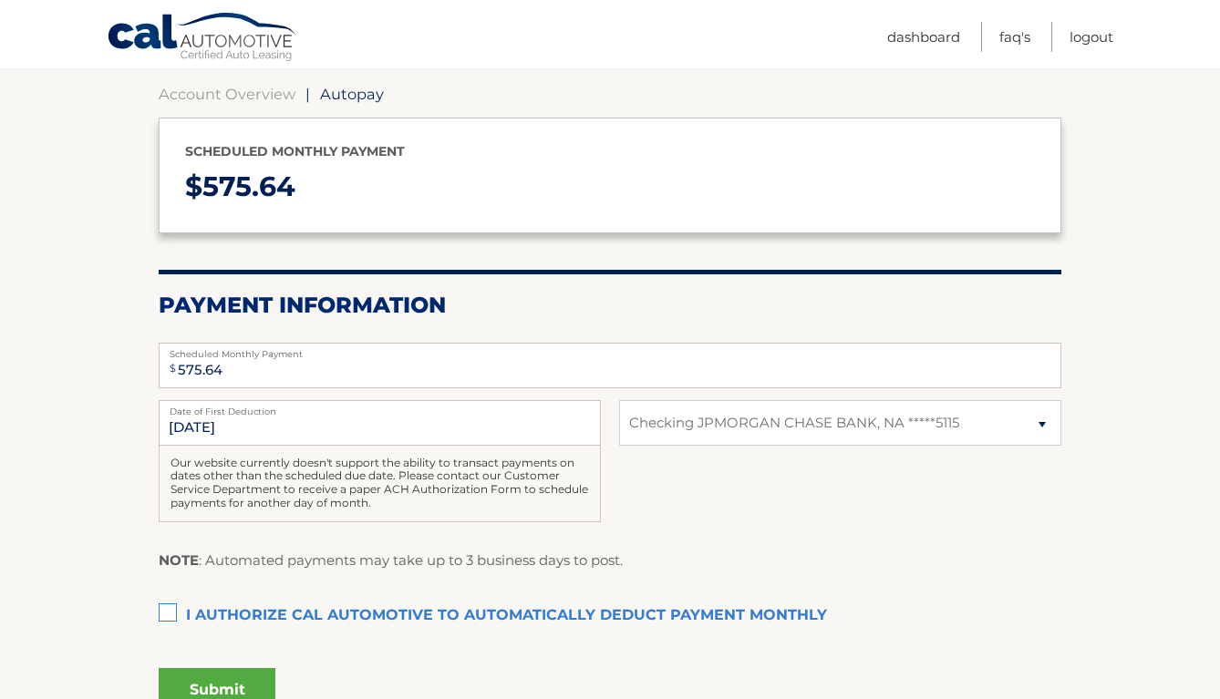
scroll to position [173, 0]
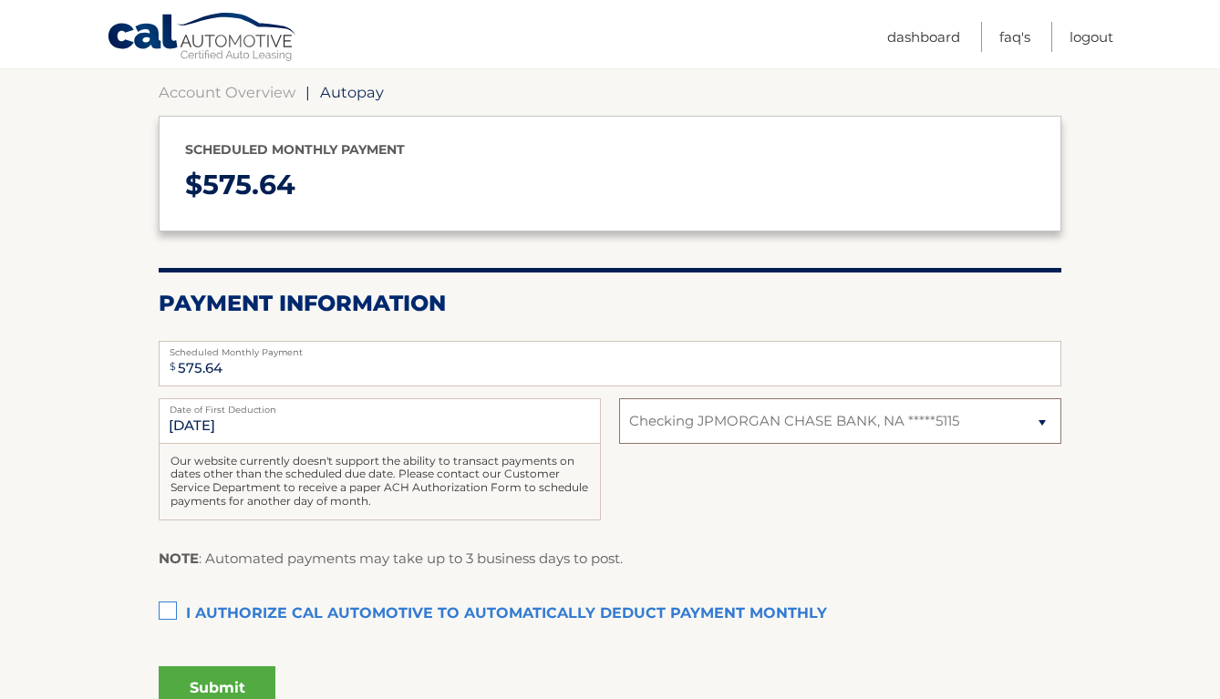
click at [684, 417] on select "Select Bank Account Checking JPMORGAN CHASE BANK, NA *****5115" at bounding box center [840, 421] width 442 height 46
click at [176, 606] on label "I authorize cal automotive to automatically deduct payment monthly This checkbo…" at bounding box center [610, 614] width 902 height 36
click at [0, 0] on input "I authorize cal automotive to automatically deduct payment monthly This checkbo…" at bounding box center [0, 0] width 0 height 0
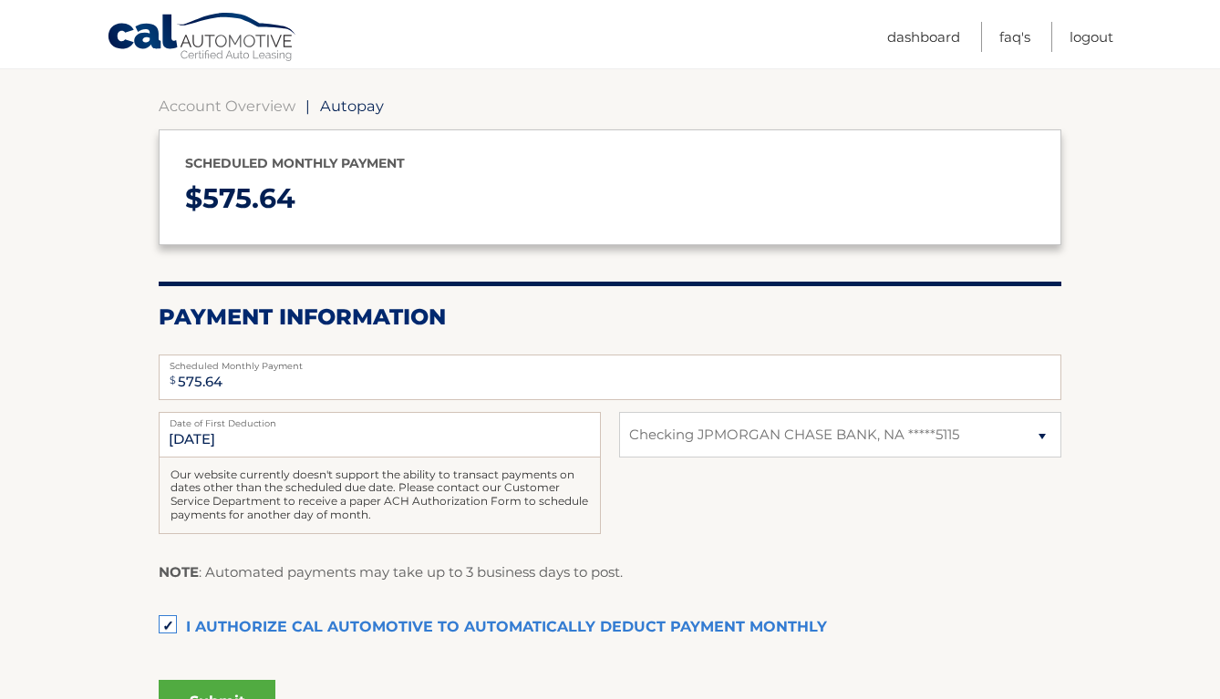
scroll to position [169, 0]
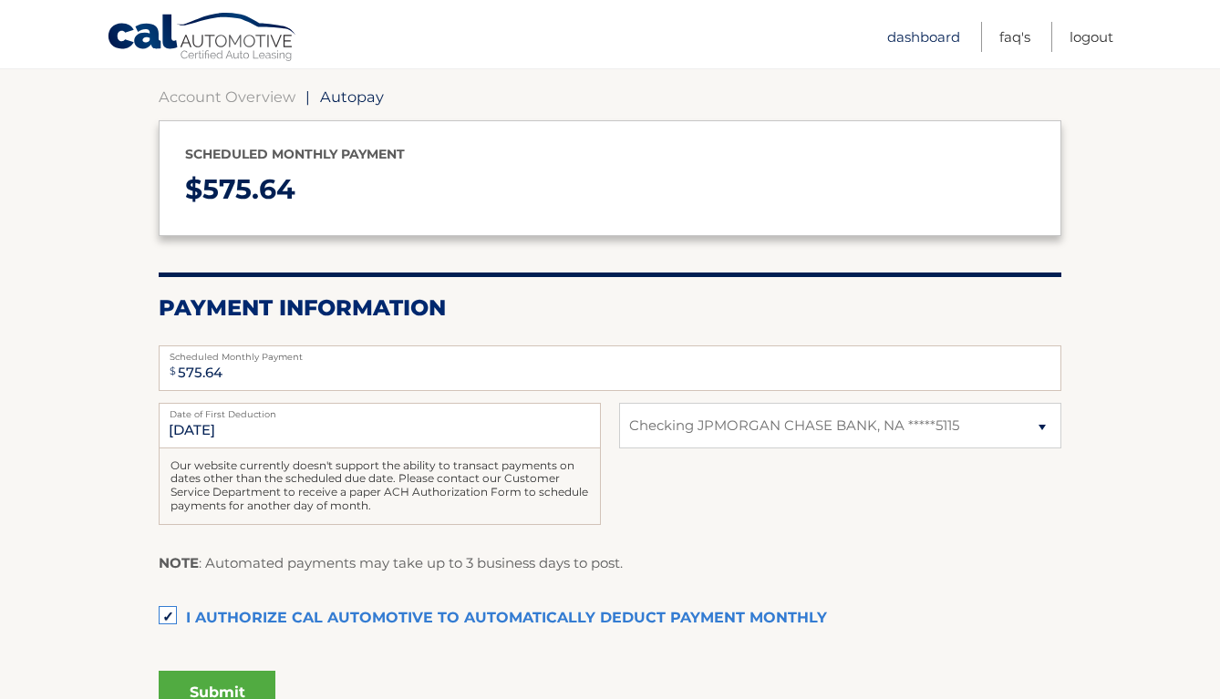
click at [927, 35] on link "Dashboard" at bounding box center [923, 37] width 73 height 30
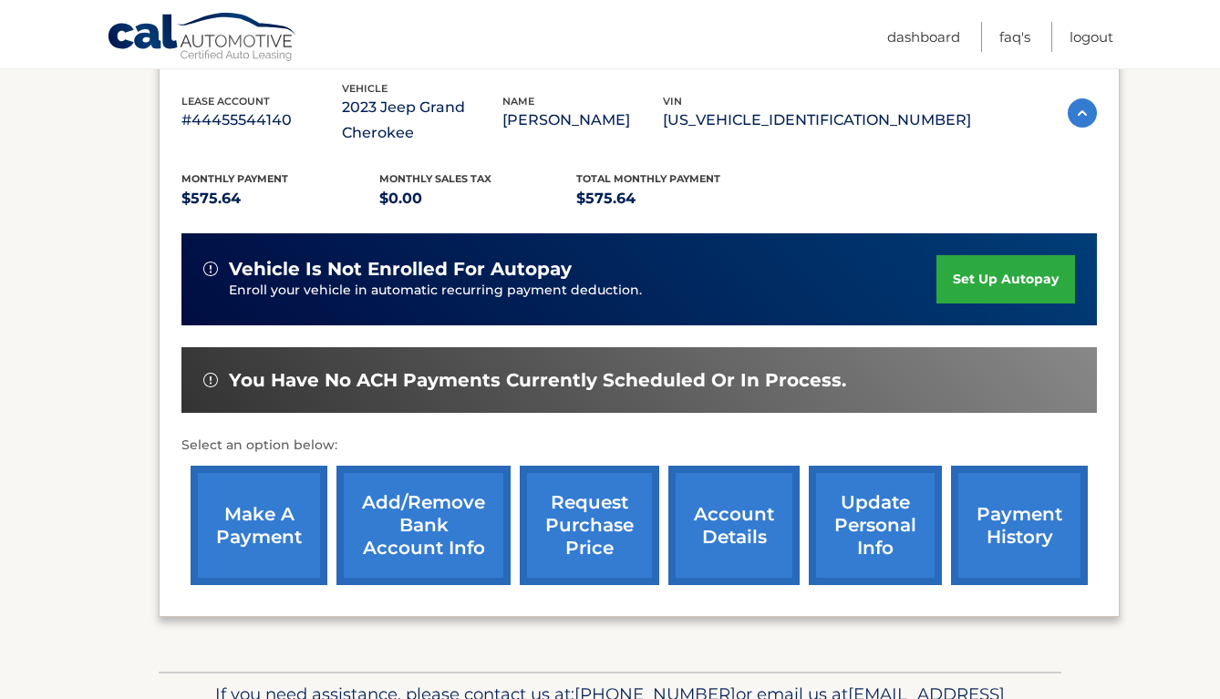
scroll to position [318, 0]
